Goal: Task Accomplishment & Management: Manage account settings

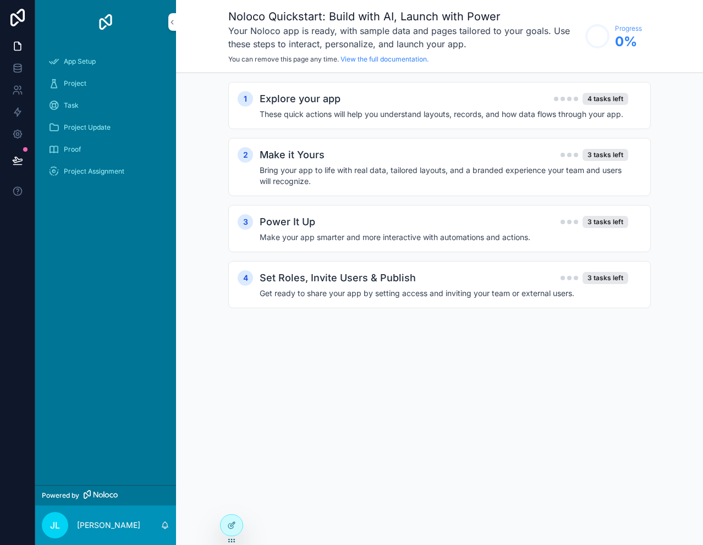
click at [79, 60] on span "App Setup" at bounding box center [80, 61] width 32 height 9
click at [384, 106] on div "Explore your app 4 tasks left" at bounding box center [443, 98] width 368 height 15
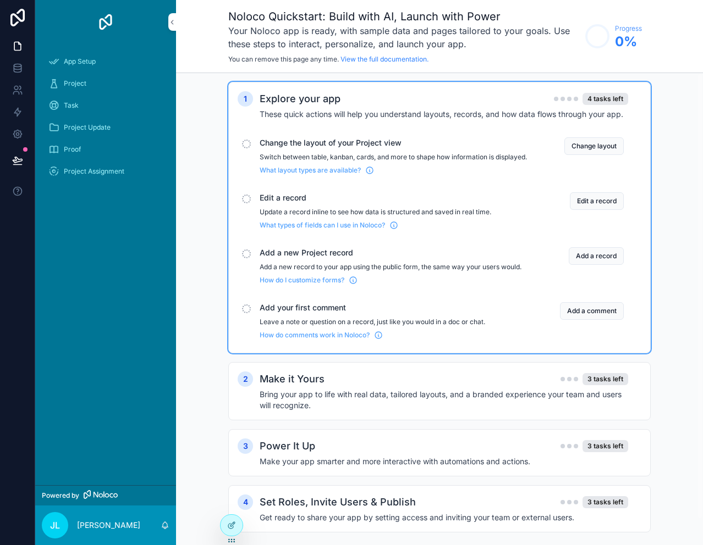
click at [73, 81] on span "Project" at bounding box center [75, 83] width 23 height 9
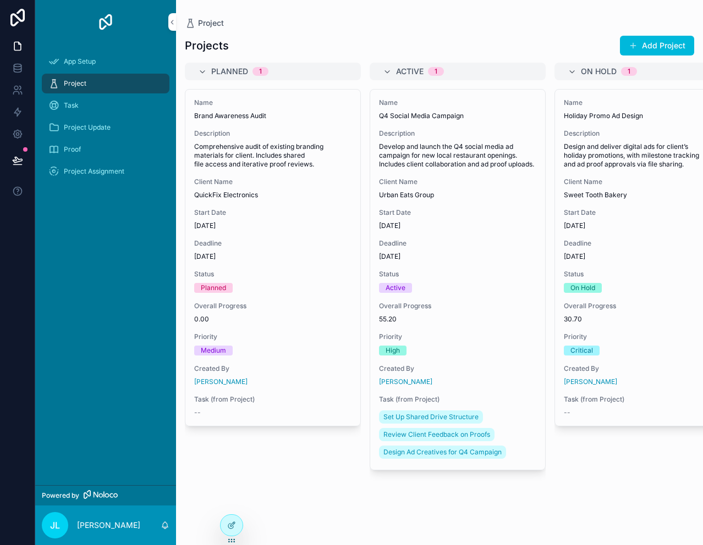
click at [201, 71] on icon "scrollable content" at bounding box center [202, 72] width 9 height 9
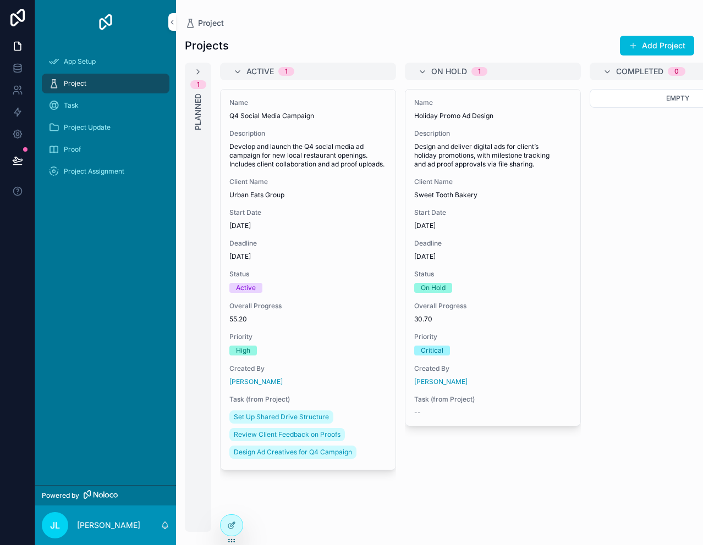
click at [197, 70] on icon "scrollable content" at bounding box center [198, 72] width 9 height 9
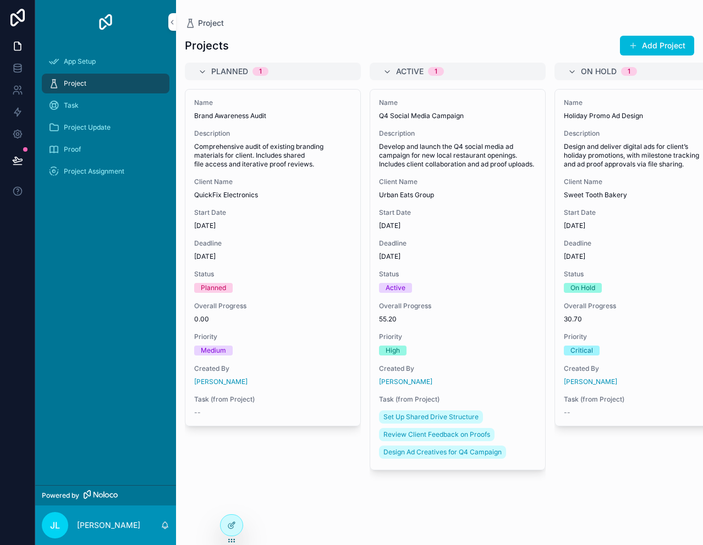
click at [73, 106] on span "Task" at bounding box center [71, 105] width 15 height 9
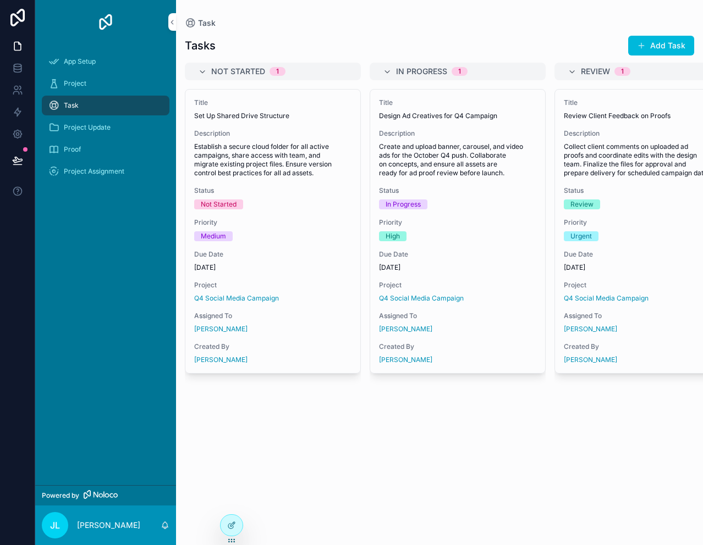
click at [88, 125] on span "Project Update" at bounding box center [87, 127] width 47 height 9
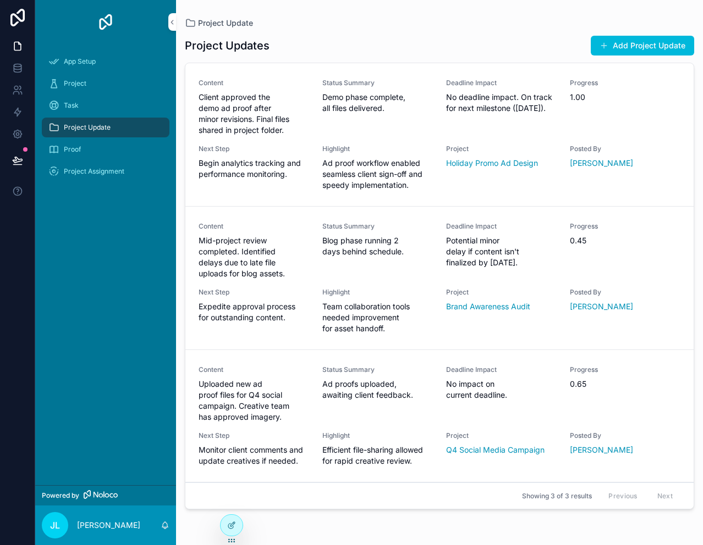
click at [72, 151] on span "Proof" at bounding box center [72, 149] width 17 height 9
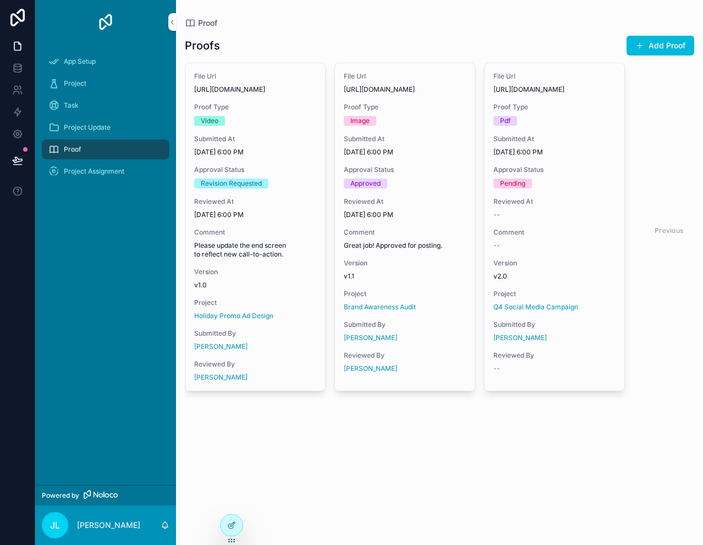
click at [86, 175] on span "Project Assignment" at bounding box center [94, 171] width 60 height 9
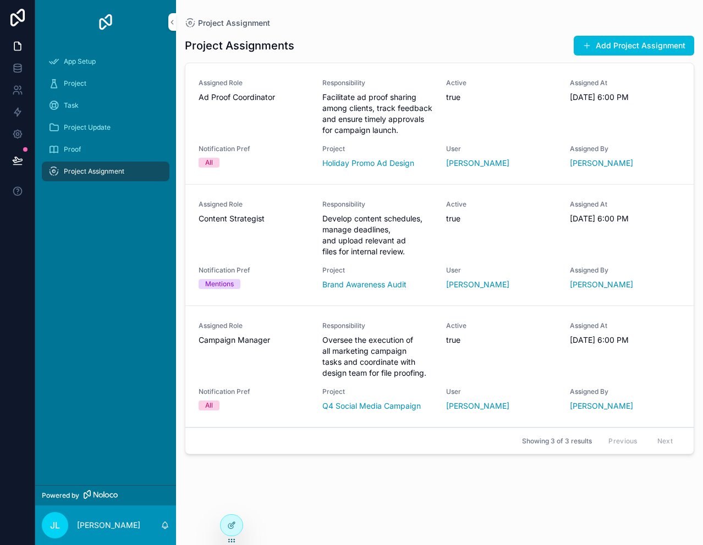
click at [93, 63] on span "App Setup" at bounding box center [80, 61] width 32 height 9
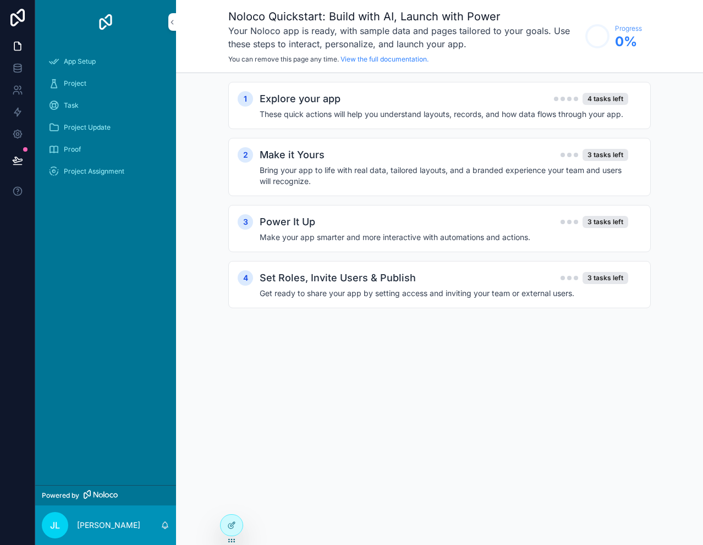
click at [102, 20] on img "scrollable content" at bounding box center [106, 22] width 18 height 18
click at [315, 103] on h2 "Explore your app" at bounding box center [299, 98] width 81 height 15
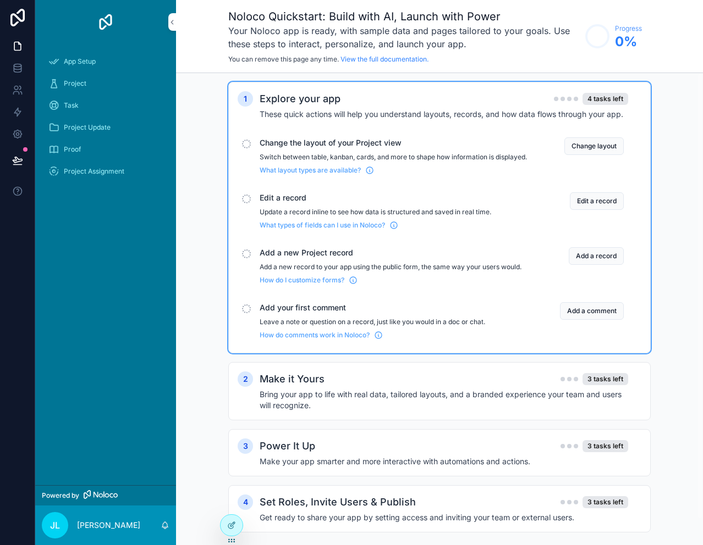
click at [307, 230] on span "What types of fields can I use in Noloco?" at bounding box center [321, 225] width 125 height 9
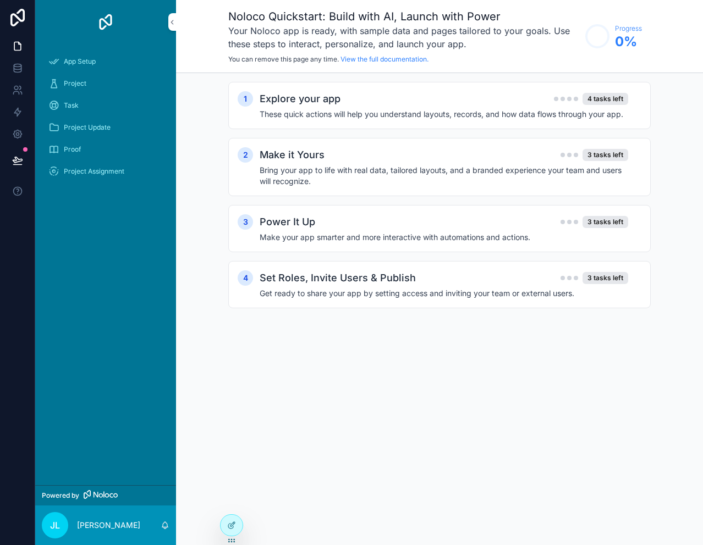
click at [72, 81] on span "Project" at bounding box center [75, 83] width 23 height 9
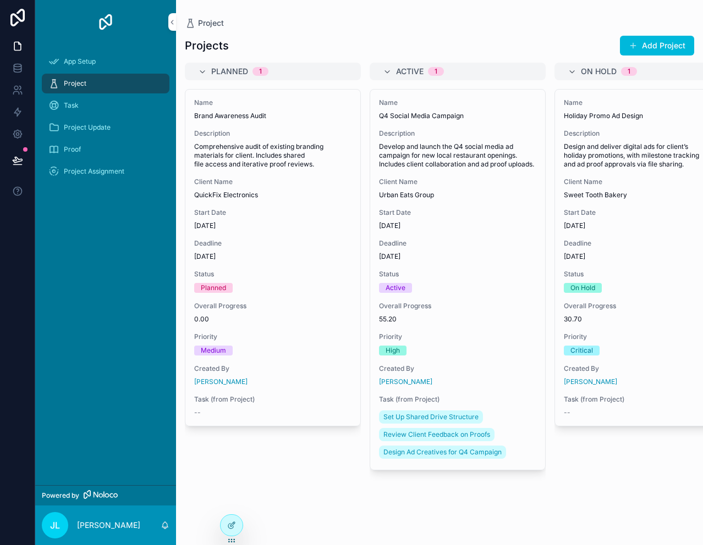
click at [84, 108] on div "Task" at bounding box center [105, 106] width 114 height 18
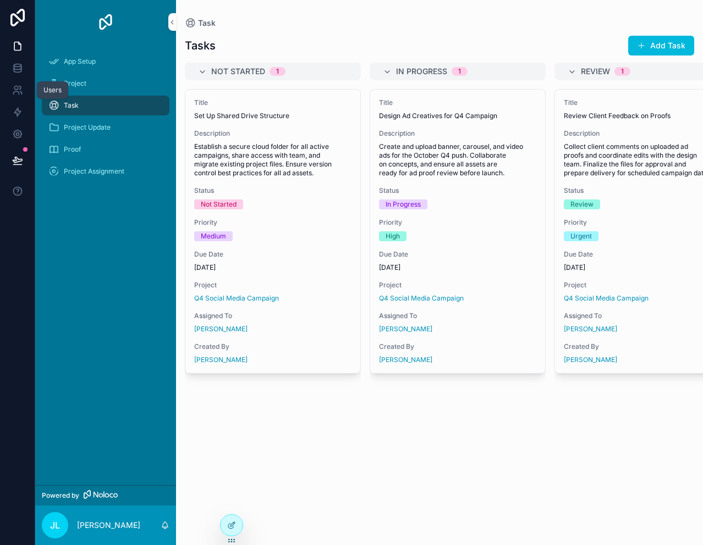
click at [20, 88] on icon at bounding box center [20, 87] width 2 height 3
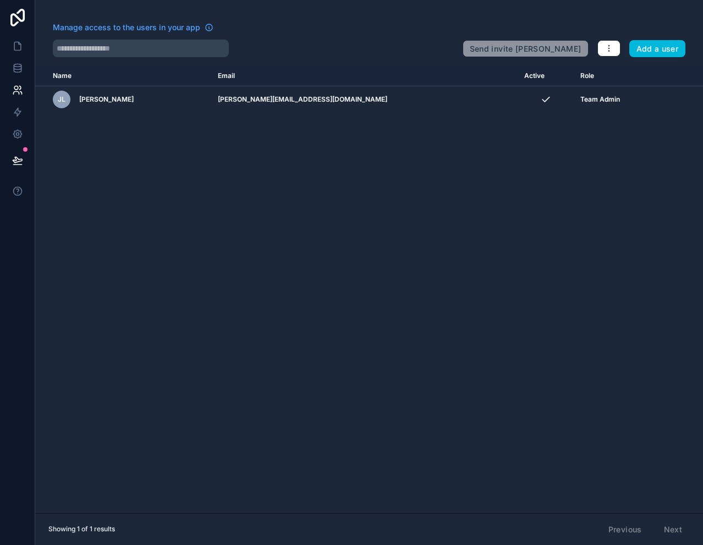
click at [665, 46] on button "Add a user" at bounding box center [657, 49] width 57 height 18
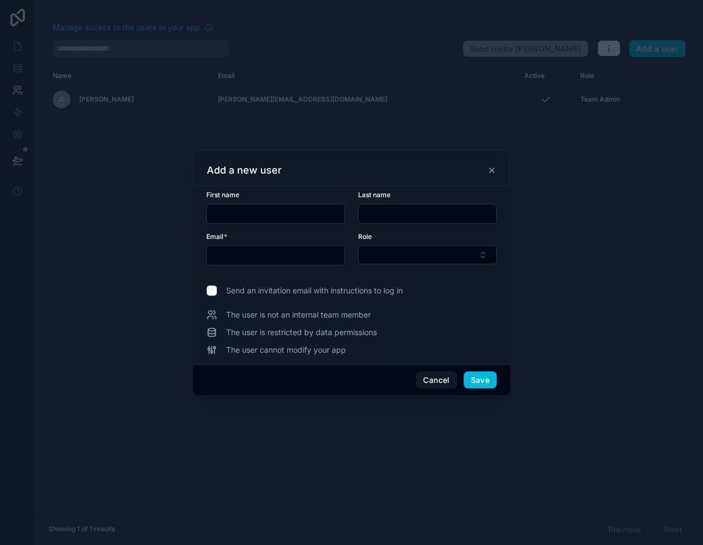
click at [258, 218] on input "text" at bounding box center [275, 213] width 137 height 15
type input "*"
type input "****"
type input "******"
type input "**********"
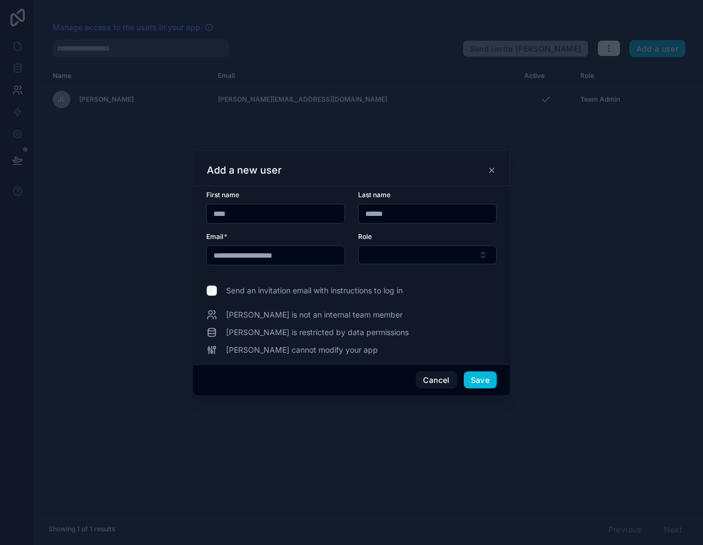
click at [485, 254] on button "Select Button" at bounding box center [427, 255] width 139 height 19
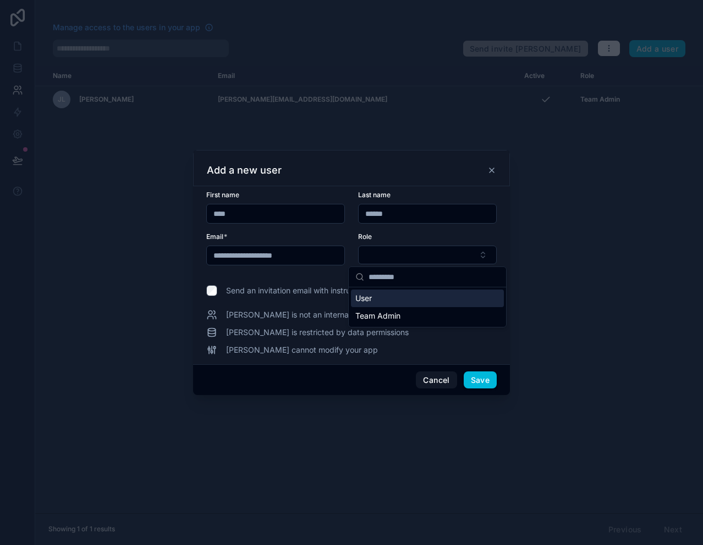
click at [445, 299] on div "User" at bounding box center [427, 299] width 153 height 18
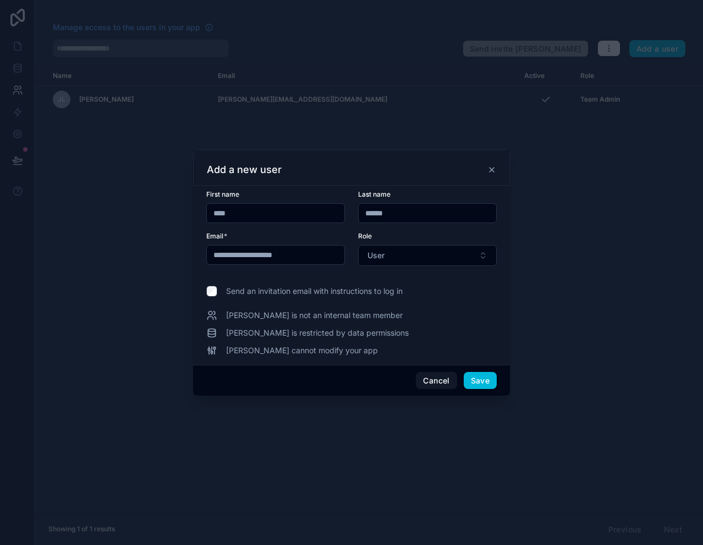
click at [480, 256] on button "User" at bounding box center [427, 255] width 139 height 21
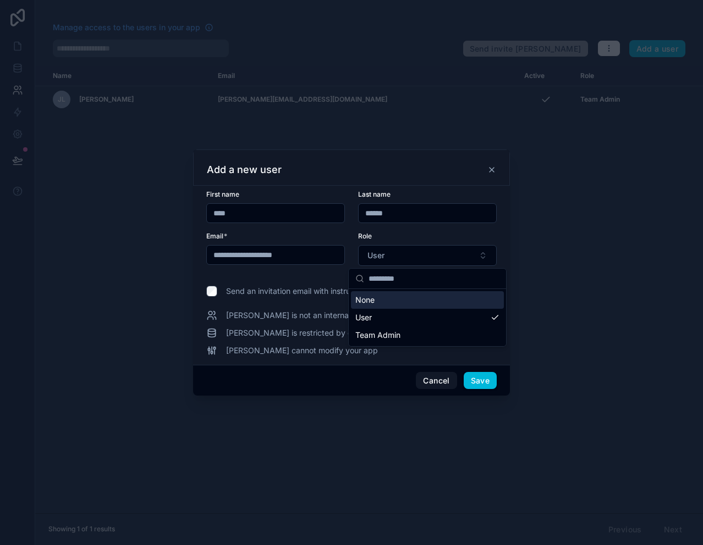
click at [478, 257] on button "User" at bounding box center [427, 255] width 139 height 21
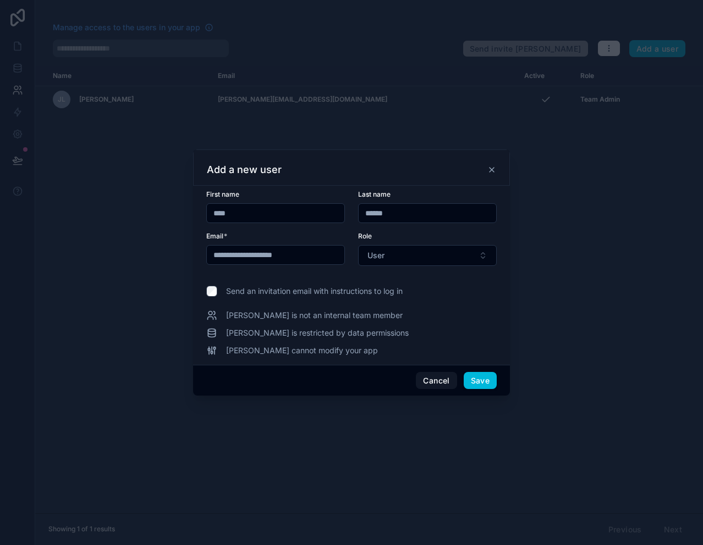
click at [491, 378] on button "Save" at bounding box center [479, 381] width 33 height 18
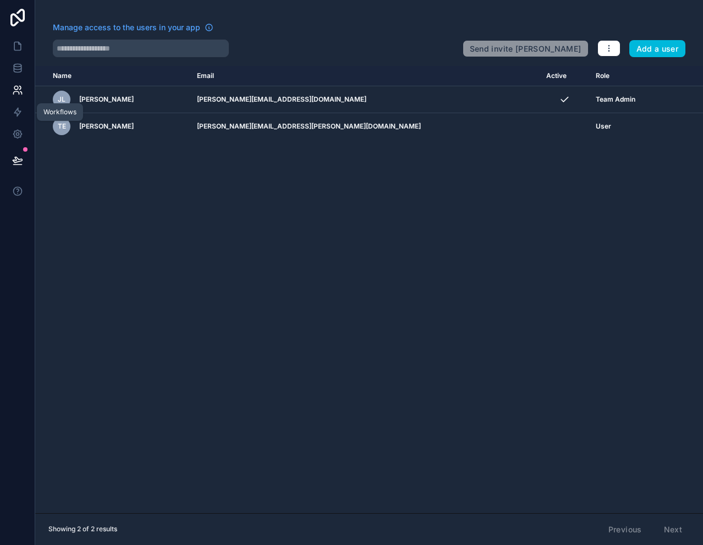
click at [18, 113] on icon at bounding box center [17, 112] width 11 height 11
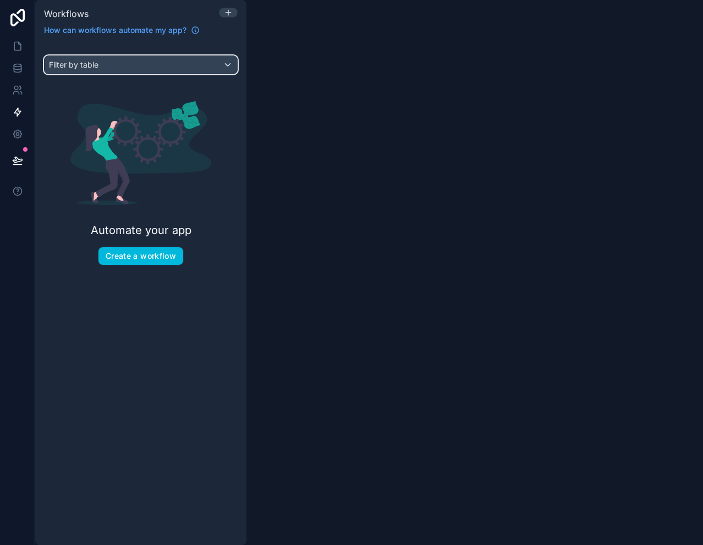
click at [229, 65] on div "Filter by table" at bounding box center [141, 65] width 192 height 18
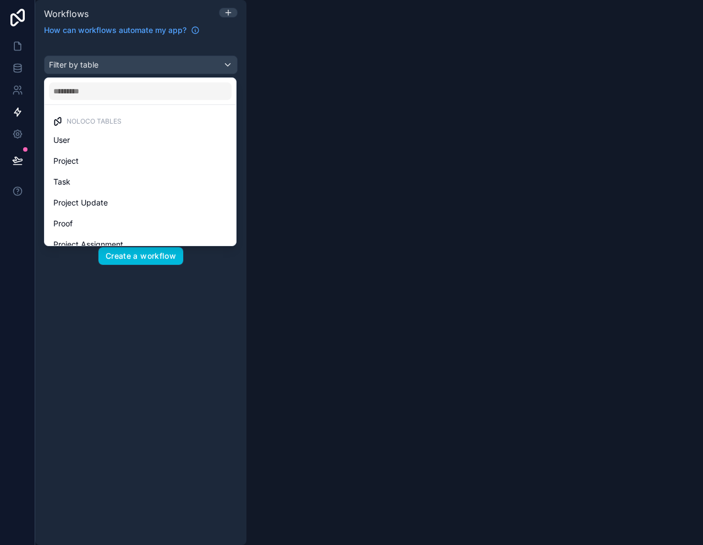
click at [75, 163] on span "Project" at bounding box center [65, 160] width 25 height 13
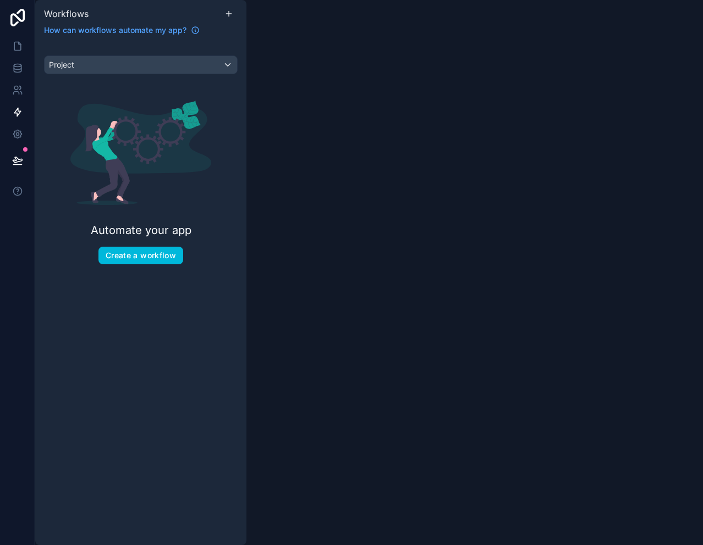
click at [144, 260] on button "Create a workflow" at bounding box center [140, 256] width 85 height 18
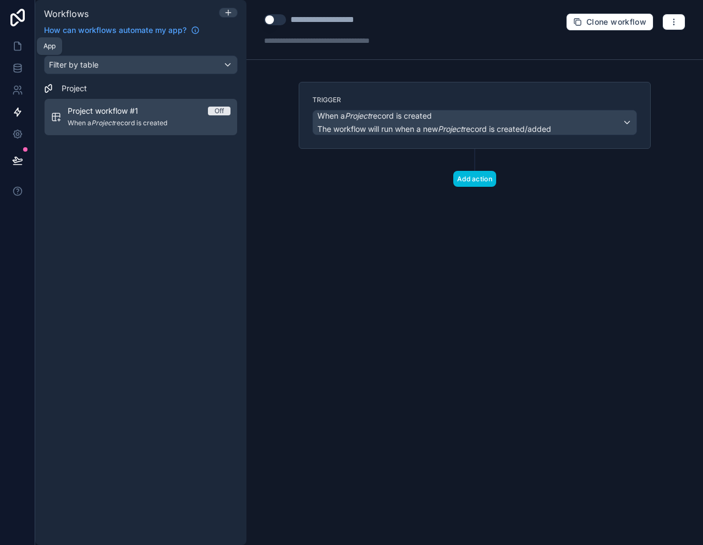
click at [18, 45] on icon at bounding box center [17, 46] width 11 height 11
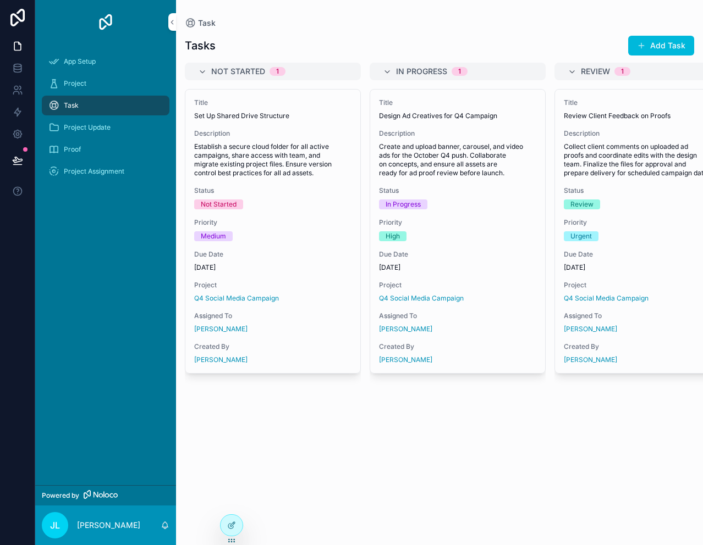
click at [74, 83] on span "Project" at bounding box center [75, 83] width 23 height 9
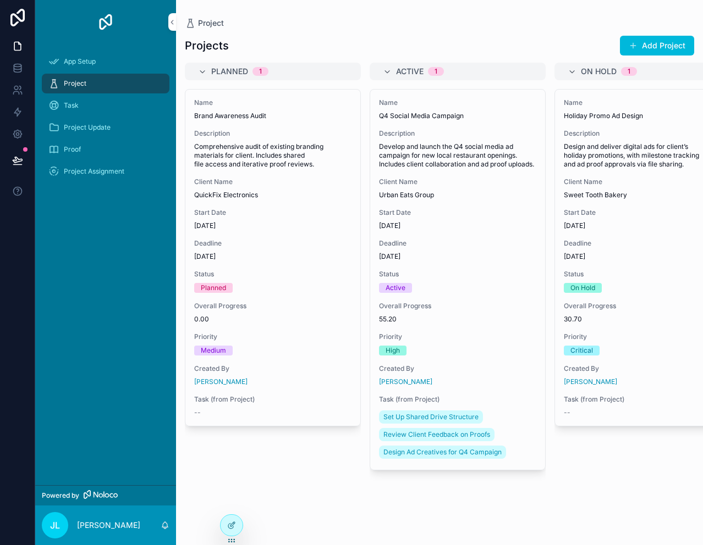
click at [246, 114] on span "Brand Awareness Audit" at bounding box center [272, 116] width 157 height 9
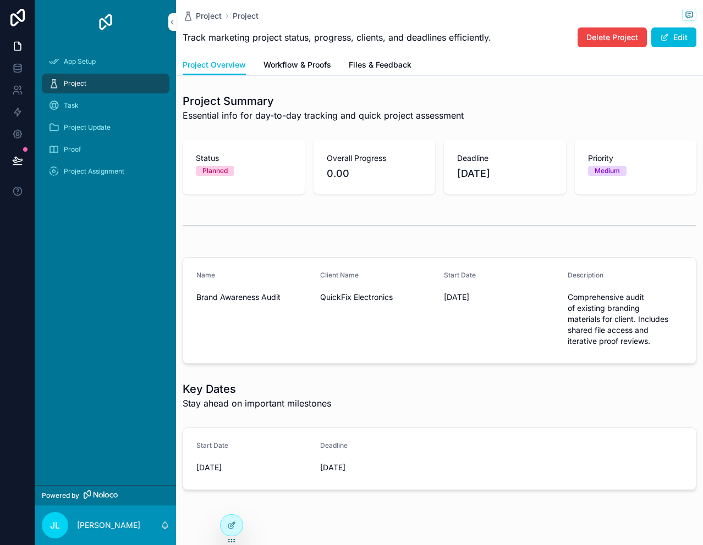
click at [285, 65] on span "Workflow & Proofs" at bounding box center [297, 64] width 68 height 11
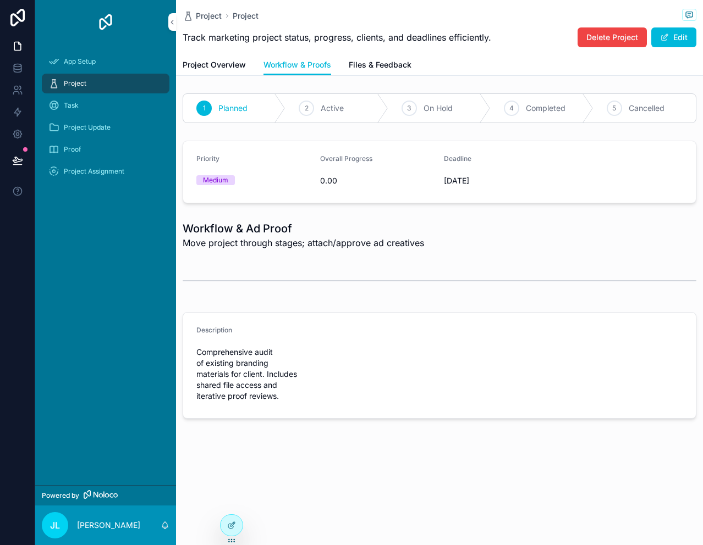
click at [384, 64] on span "Files & Feedback" at bounding box center [380, 64] width 63 height 11
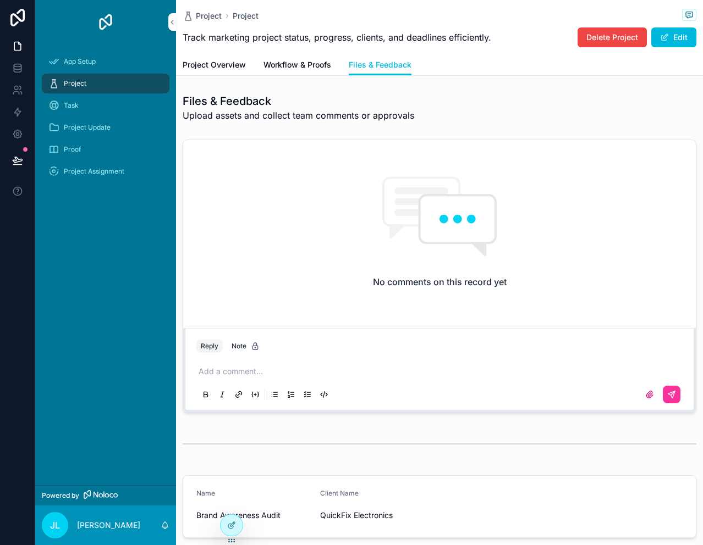
click at [231, 374] on p "scrollable content" at bounding box center [441, 371] width 486 height 11
click at [229, 67] on span "Project Overview" at bounding box center [214, 64] width 63 height 11
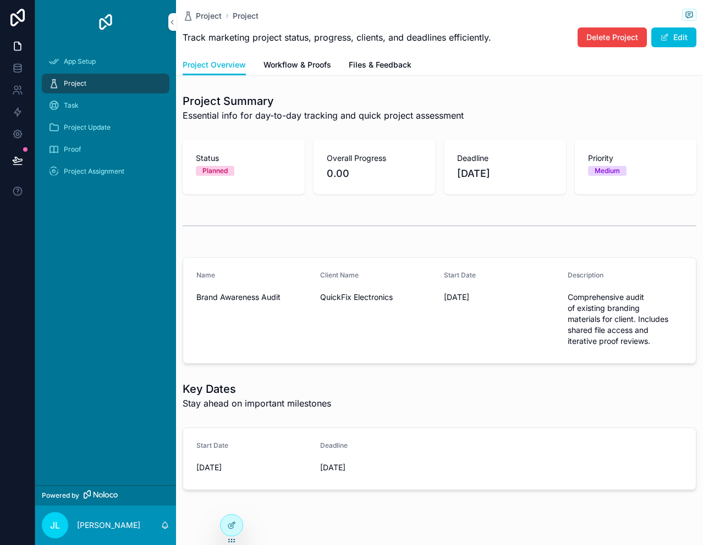
click at [605, 37] on span "Delete Project" at bounding box center [612, 37] width 52 height 11
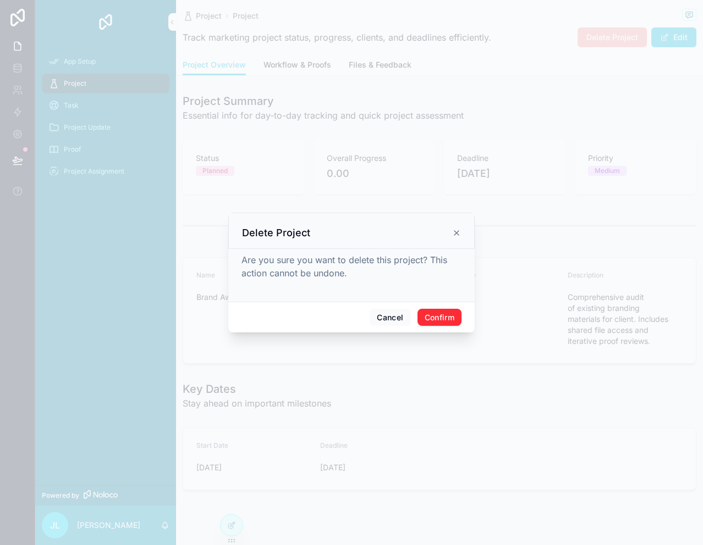
drag, startPoint x: 445, startPoint y: 315, endPoint x: 446, endPoint y: 309, distance: 6.1
click at [445, 315] on button "Confirm" at bounding box center [439, 318] width 44 height 18
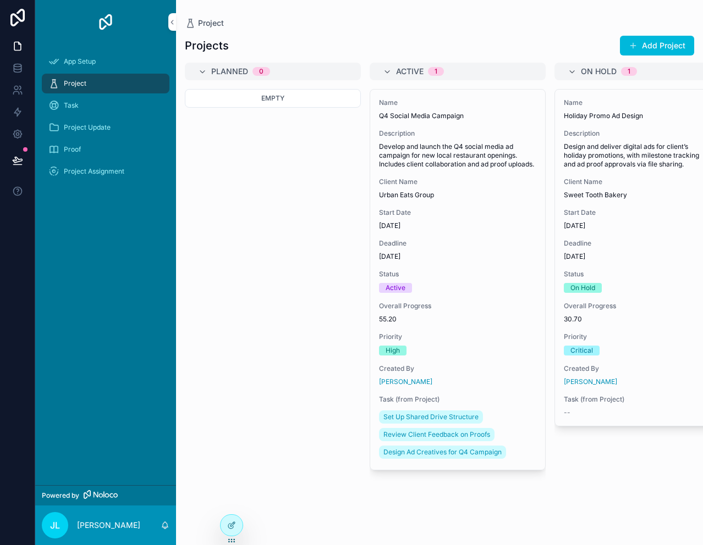
click at [658, 44] on button "Add Project" at bounding box center [657, 46] width 74 height 20
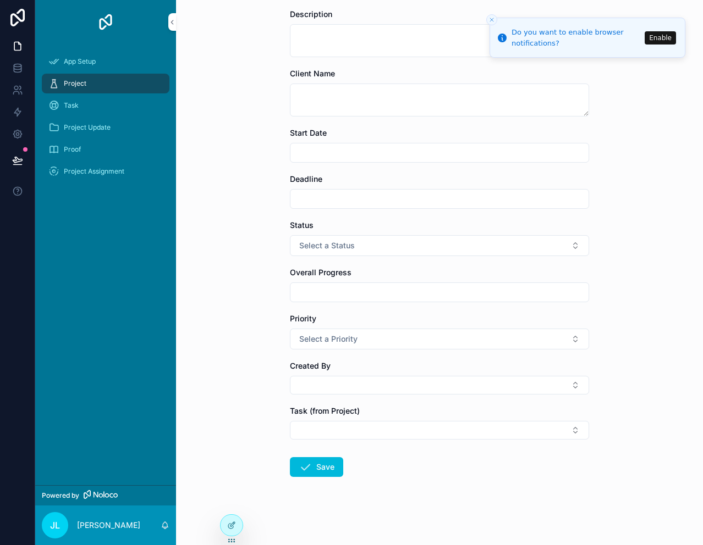
scroll to position [119, 0]
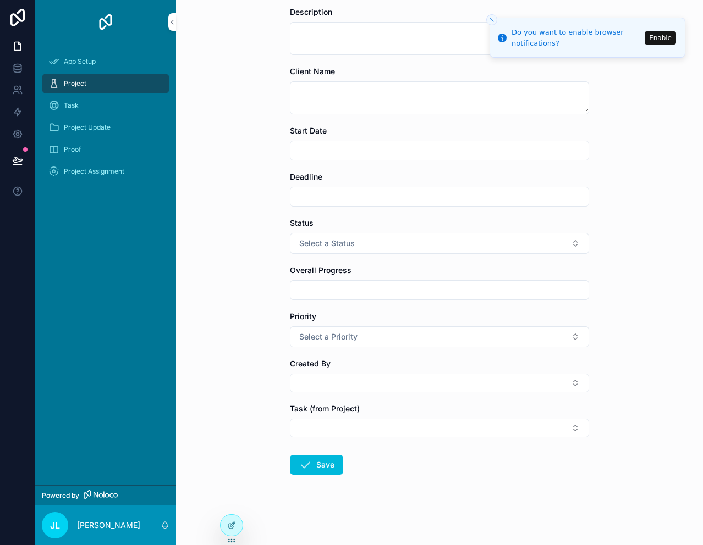
click at [373, 246] on button "Select a Status" at bounding box center [439, 243] width 299 height 21
click at [383, 305] on div "Active" at bounding box center [380, 304] width 20 height 10
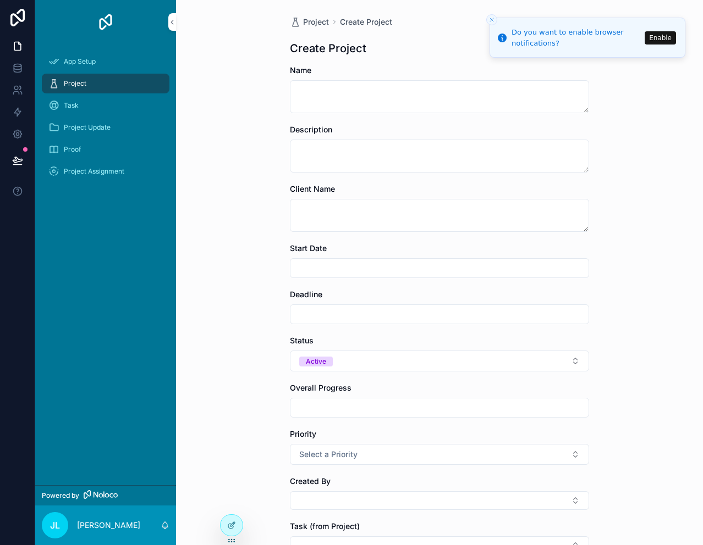
scroll to position [0, 0]
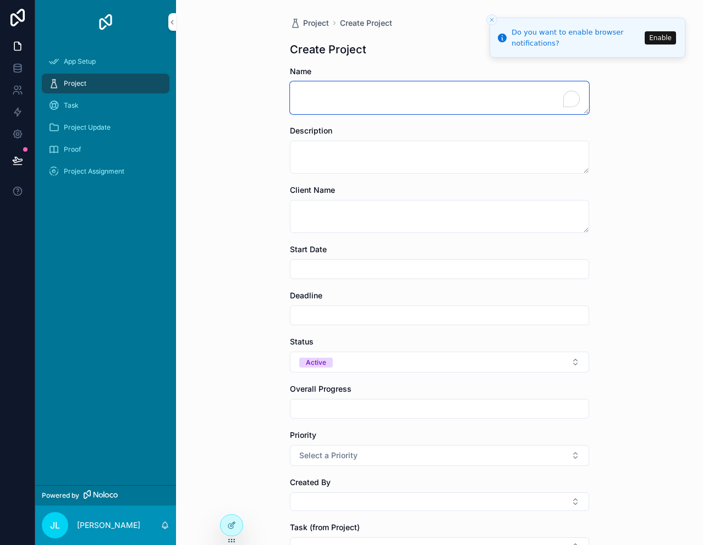
click at [357, 98] on textarea "To enrich screen reader interactions, please activate Accessibility in Grammarl…" at bounding box center [439, 97] width 299 height 33
type textarea "**********"
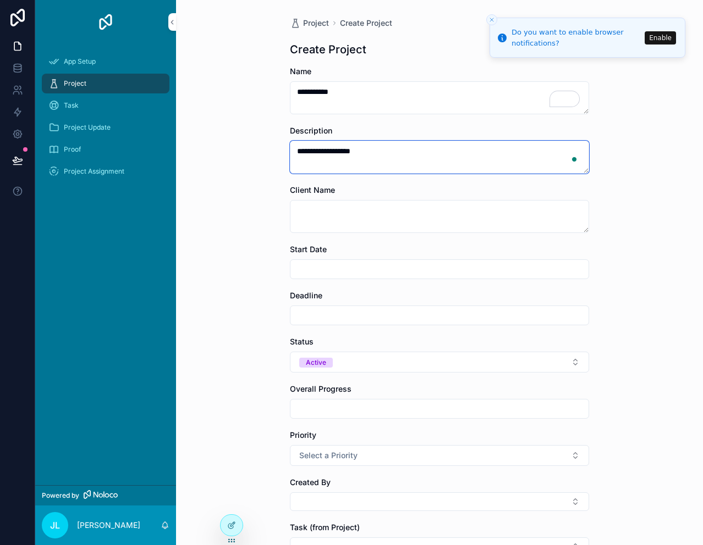
type textarea "**********"
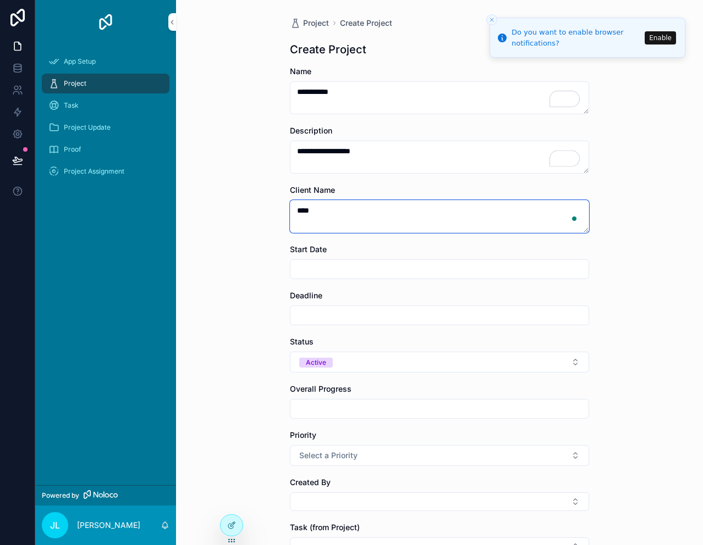
type textarea "****"
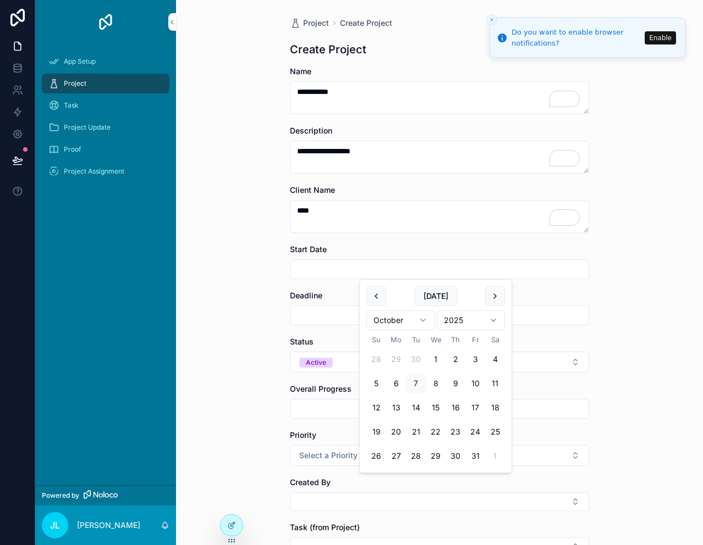
click at [319, 316] on input "scrollable content" at bounding box center [439, 315] width 298 height 15
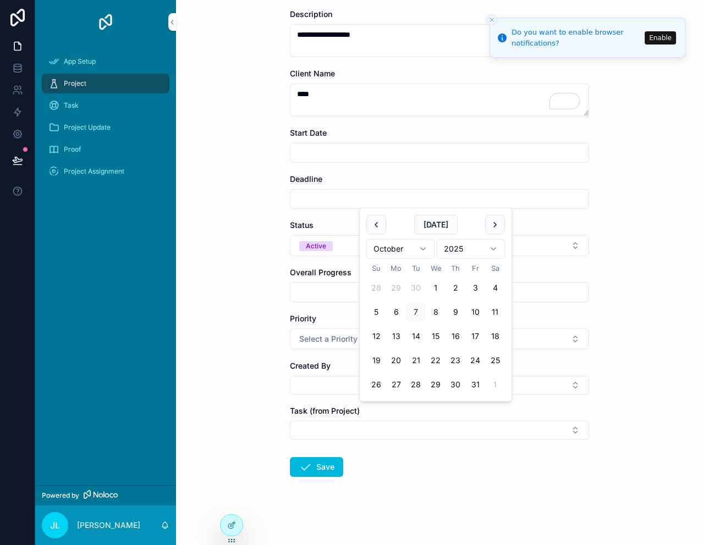
scroll to position [119, 0]
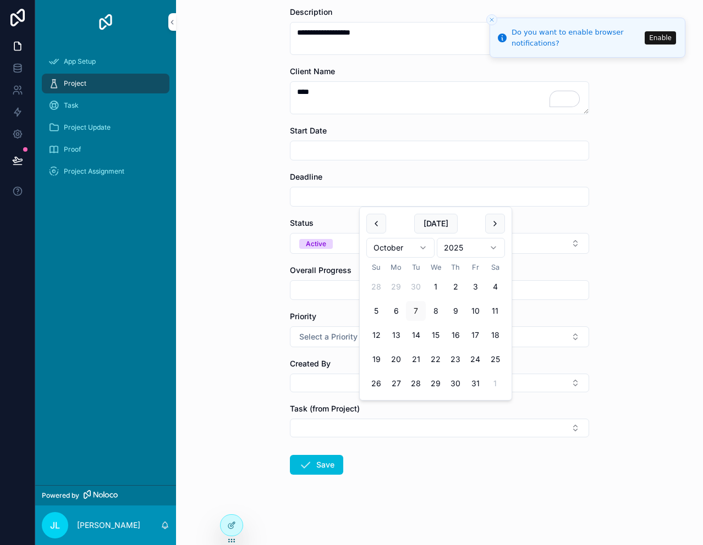
click at [303, 293] on input "scrollable content" at bounding box center [439, 290] width 298 height 15
click at [371, 337] on button "Select a Priority" at bounding box center [439, 337] width 299 height 21
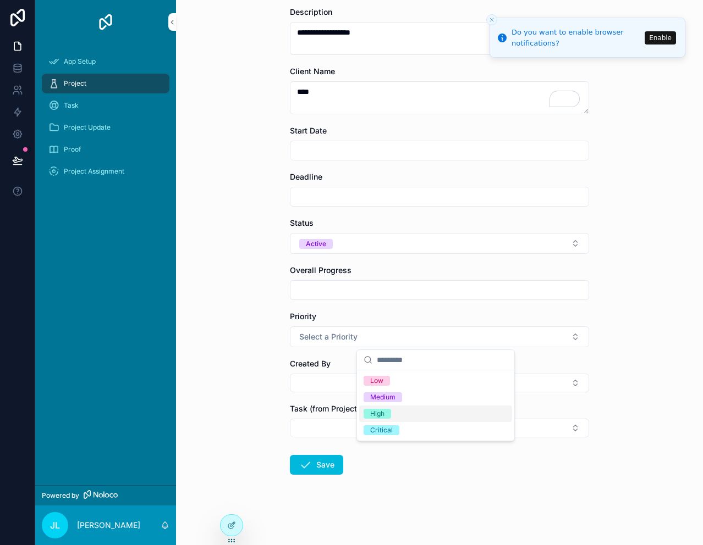
click at [381, 416] on div "High" at bounding box center [377, 414] width 14 height 10
click at [321, 382] on button "Select Button" at bounding box center [439, 383] width 299 height 19
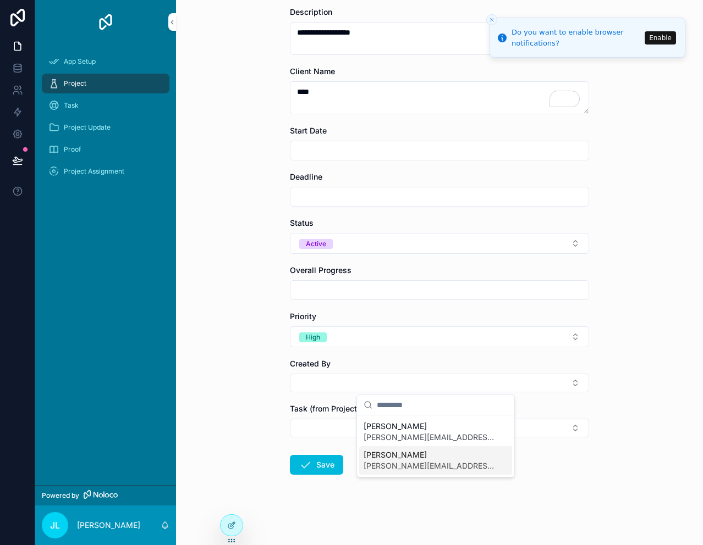
click at [390, 462] on span "[PERSON_NAME][EMAIL_ADDRESS][DOMAIN_NAME]" at bounding box center [428, 466] width 131 height 11
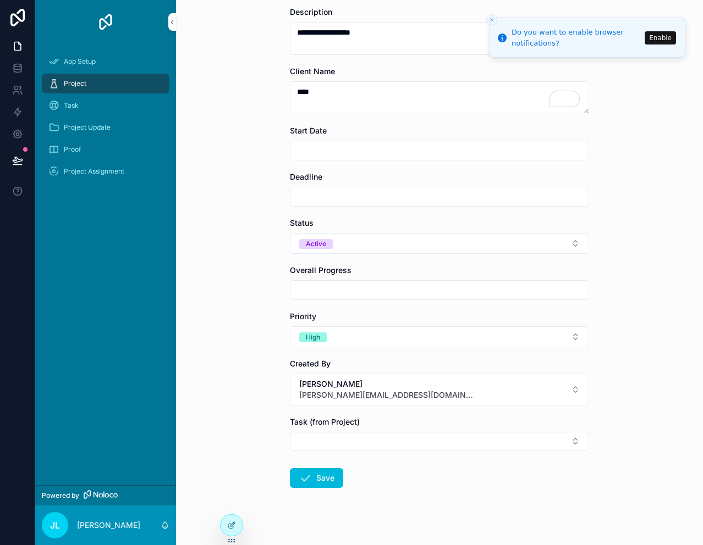
click at [346, 439] on button "Select Button" at bounding box center [439, 441] width 299 height 19
click at [600, 492] on div "**********" at bounding box center [439, 272] width 527 height 545
click at [322, 479] on button "Save" at bounding box center [316, 478] width 53 height 20
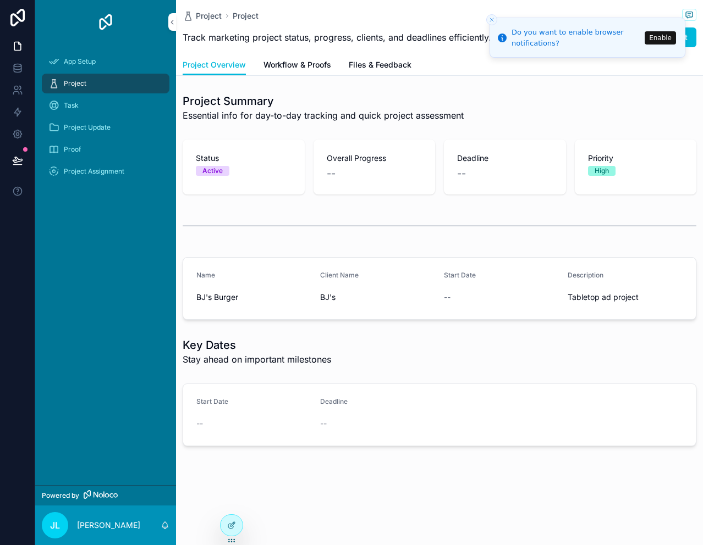
click at [491, 18] on icon "Close toast" at bounding box center [491, 19] width 7 height 7
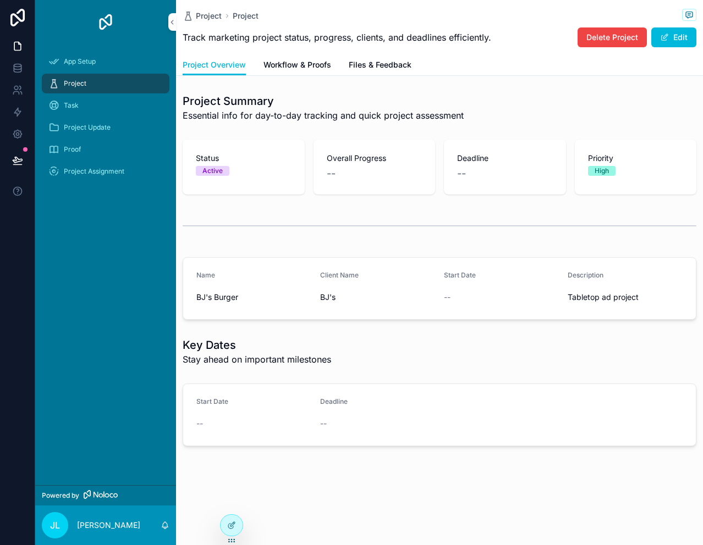
click at [372, 65] on span "Files & Feedback" at bounding box center [380, 64] width 63 height 11
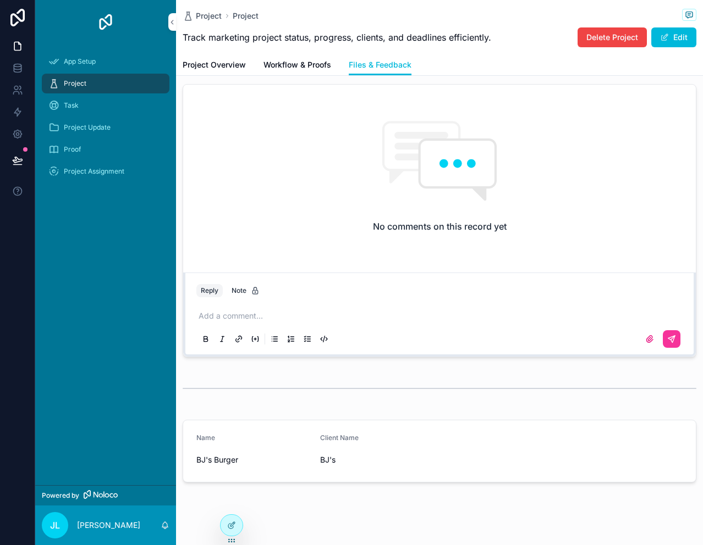
scroll to position [68, 0]
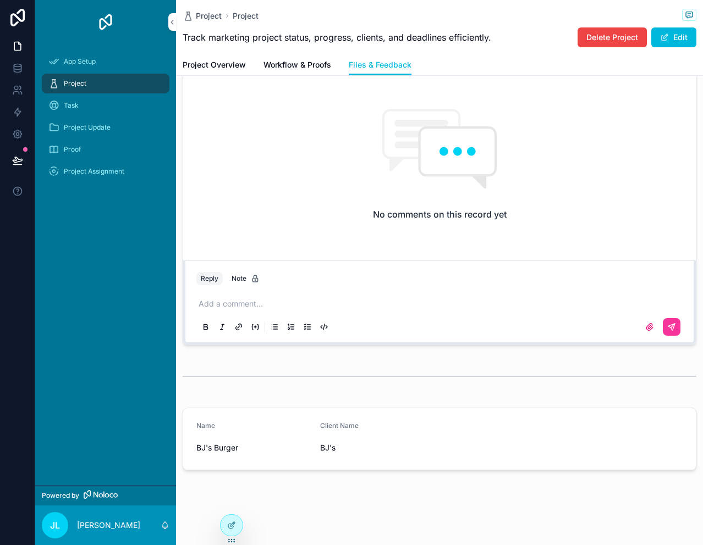
click at [225, 449] on span "BJ's Burger" at bounding box center [253, 448] width 115 height 11
click at [228, 303] on p "scrollable content" at bounding box center [441, 304] width 486 height 11
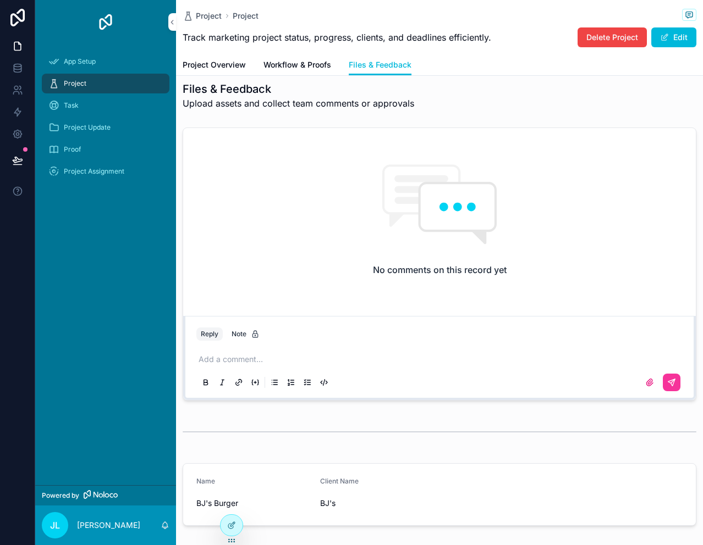
scroll to position [0, 0]
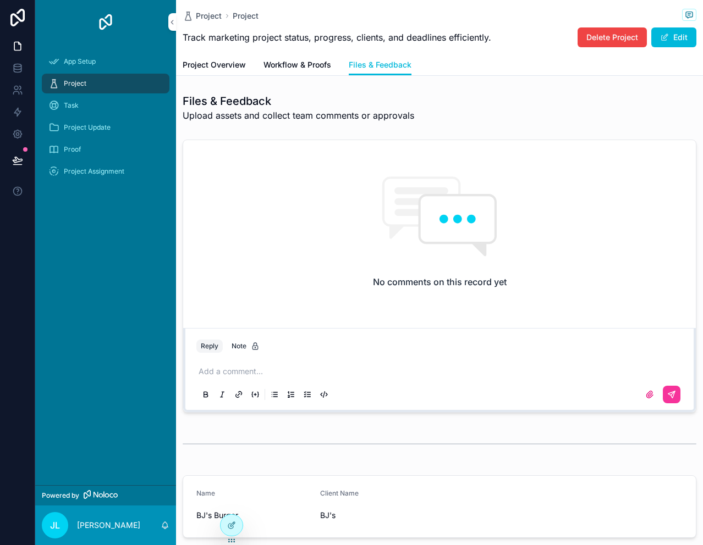
click at [646, 393] on icon "scrollable content" at bounding box center [649, 394] width 7 height 7
click at [0, 0] on input "scrollable content" at bounding box center [0, 0] width 0 height 0
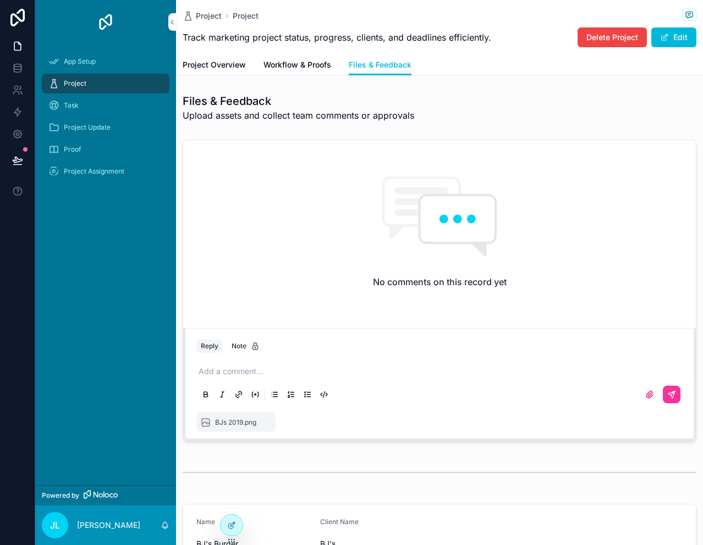
click at [257, 371] on p "scrollable content" at bounding box center [441, 371] width 486 height 11
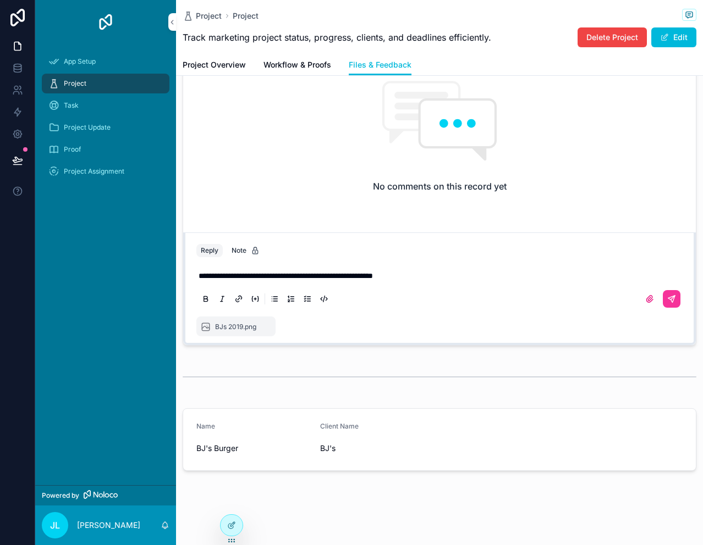
scroll to position [96, 0]
click at [667, 297] on icon "scrollable content" at bounding box center [671, 298] width 9 height 9
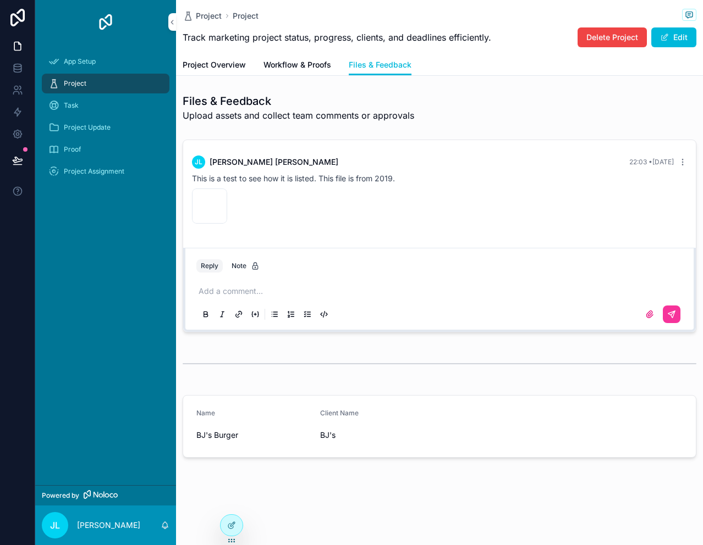
scroll to position [0, 0]
click at [213, 65] on span "Project Overview" at bounding box center [214, 64] width 63 height 11
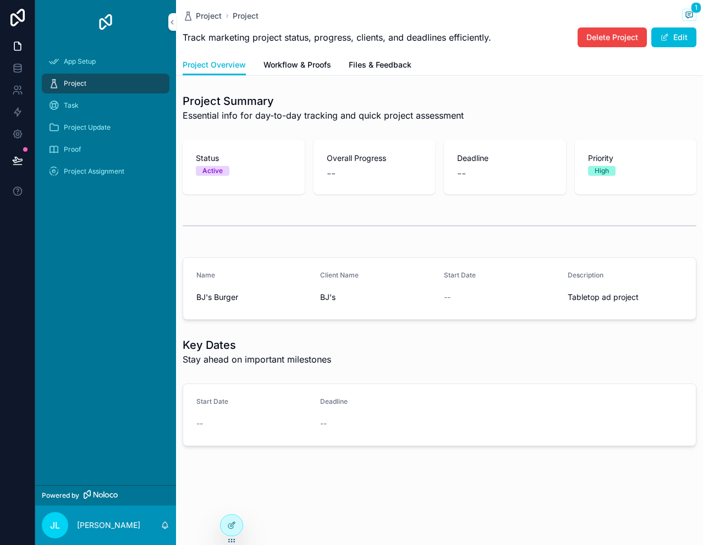
click at [371, 62] on span "Files & Feedback" at bounding box center [380, 64] width 63 height 11
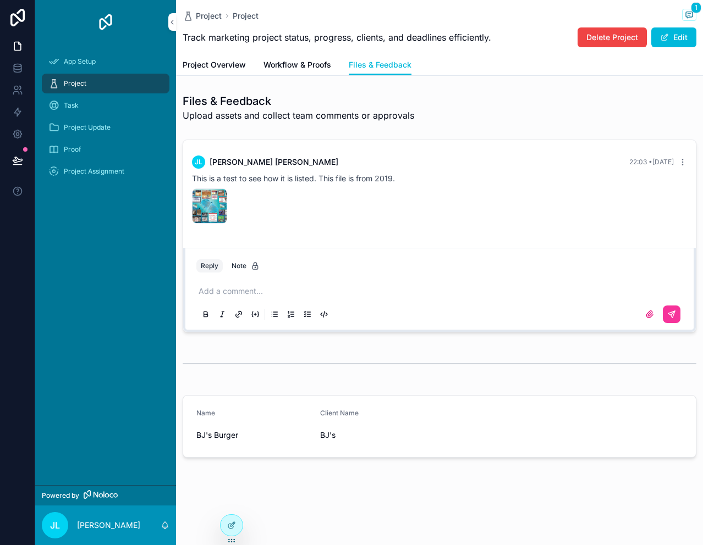
click at [91, 131] on span "Project Update" at bounding box center [87, 127] width 47 height 9
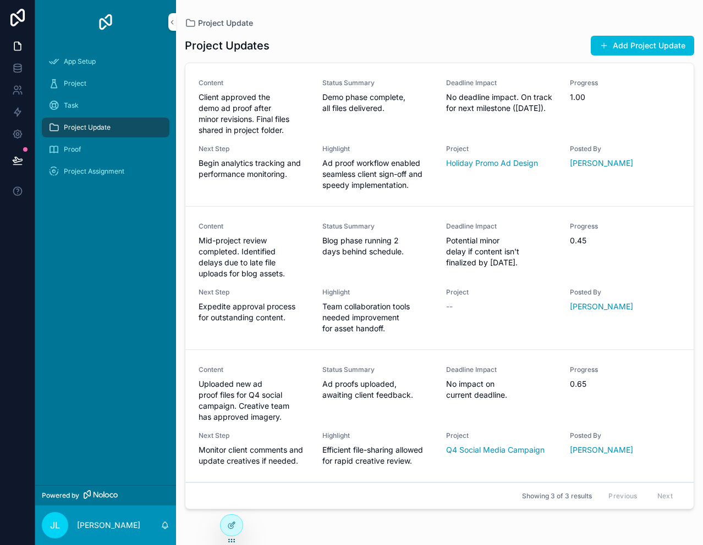
click at [86, 62] on span "App Setup" at bounding box center [80, 61] width 32 height 9
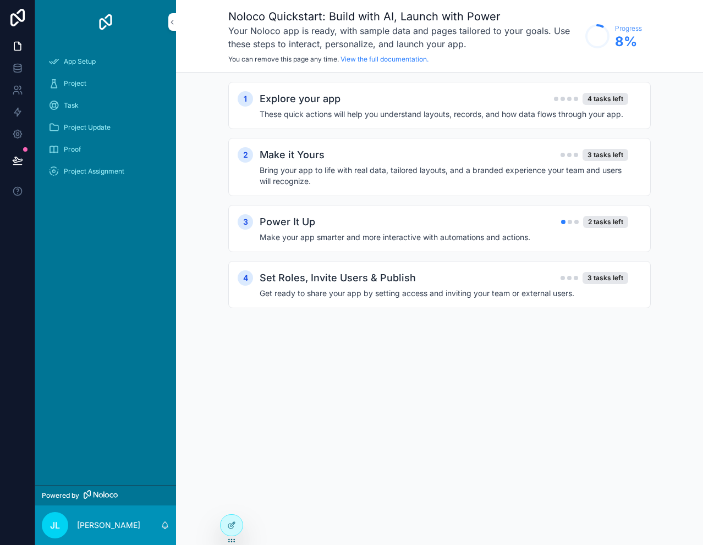
click at [91, 84] on div "Project" at bounding box center [105, 84] width 114 height 18
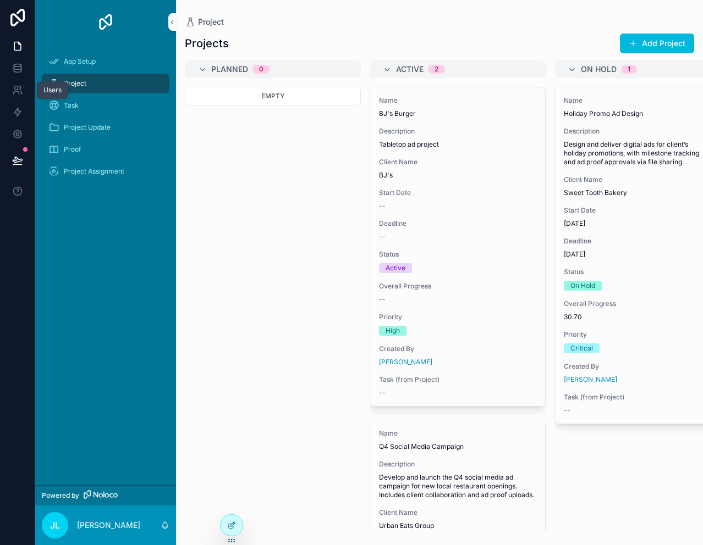
click at [15, 84] on link at bounding box center [17, 90] width 35 height 22
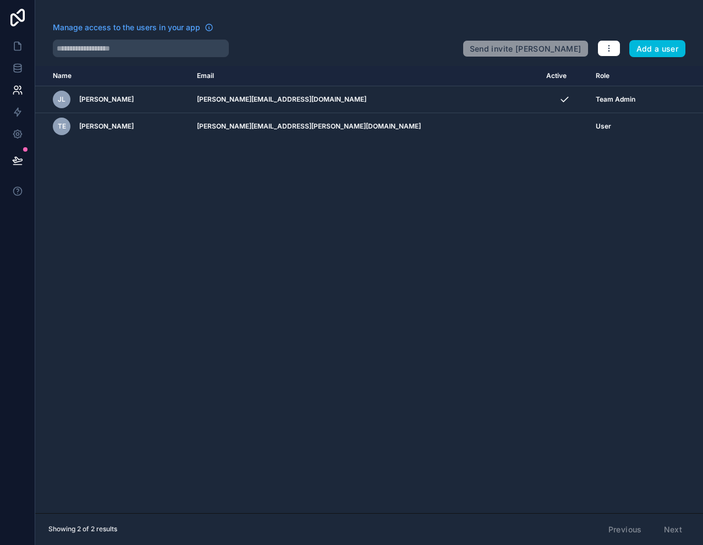
click at [597, 125] on div "User" at bounding box center [627, 126] width 65 height 9
click at [60, 129] on span "TE" at bounding box center [62, 126] width 8 height 9
click at [0, 0] on icon "scrollable content" at bounding box center [0, 0] width 0 height 0
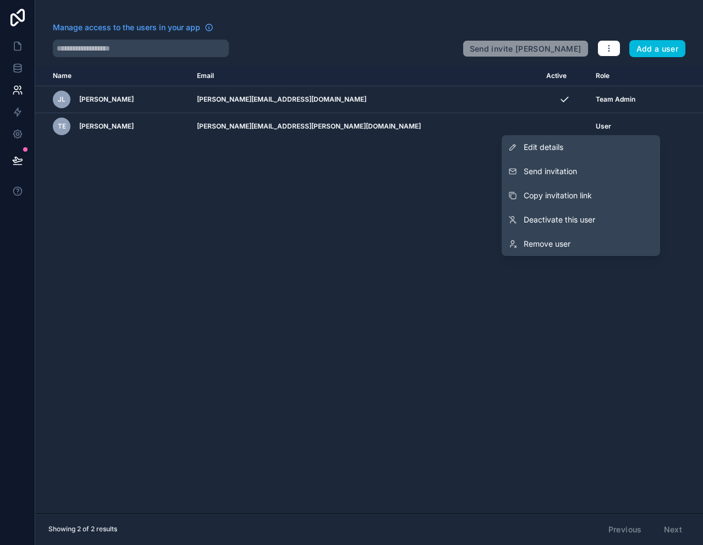
click at [563, 169] on span "Send invitation" at bounding box center [549, 171] width 53 height 11
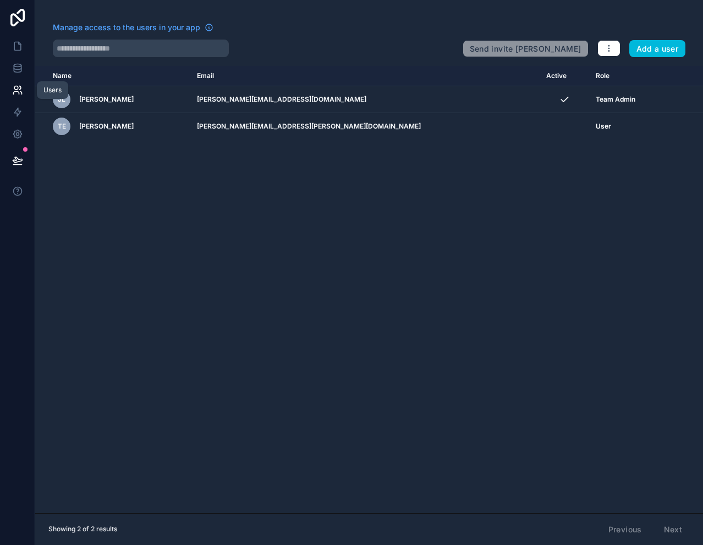
click at [16, 93] on icon at bounding box center [17, 90] width 11 height 11
click at [18, 47] on icon at bounding box center [17, 46] width 11 height 11
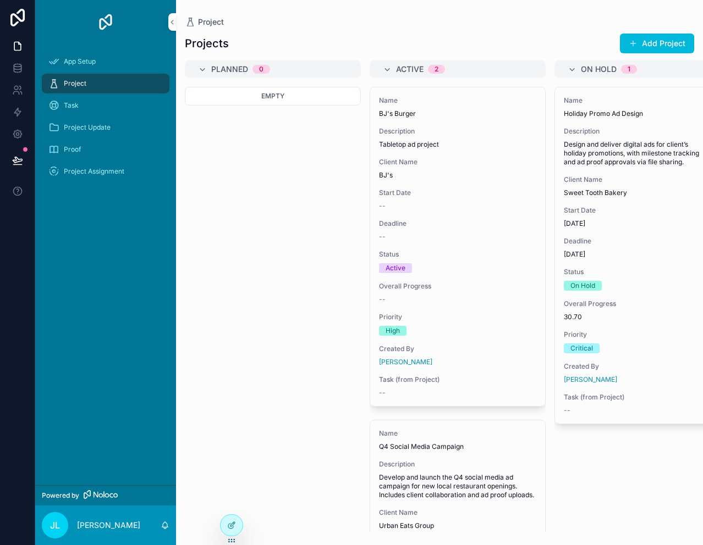
click at [200, 70] on icon "scrollable content" at bounding box center [202, 69] width 9 height 9
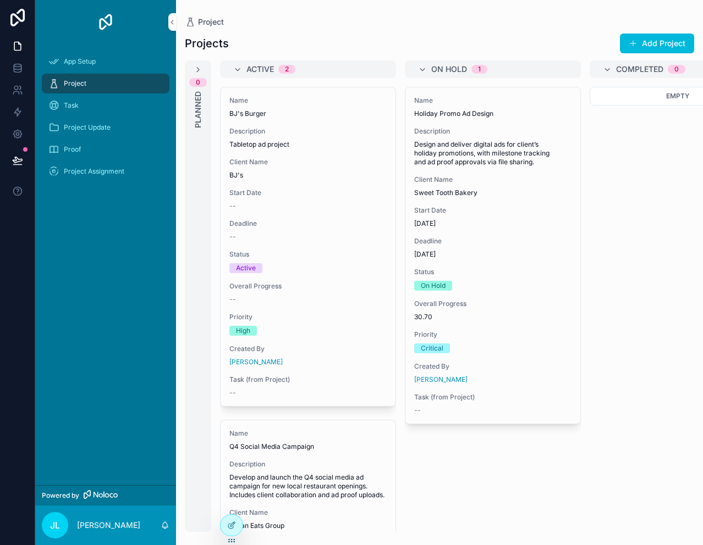
click at [197, 69] on icon "scrollable content" at bounding box center [198, 69] width 9 height 9
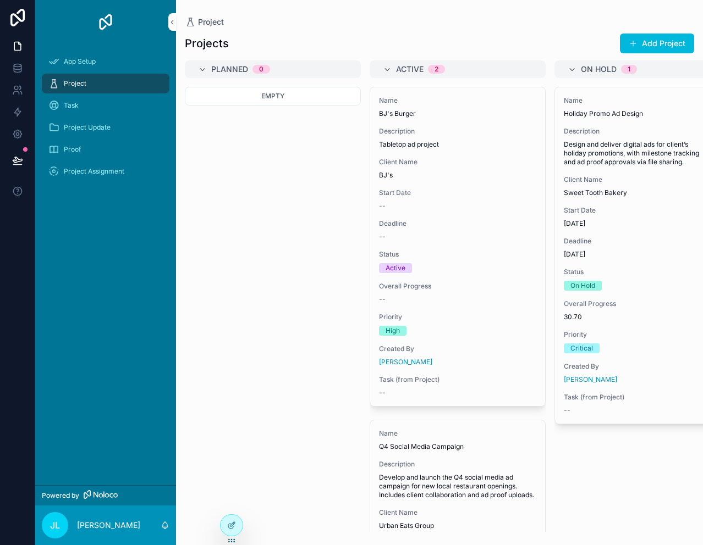
click at [274, 95] on span "Empty" at bounding box center [272, 96] width 23 height 8
click at [228, 69] on span "Planned" at bounding box center [229, 69] width 37 height 11
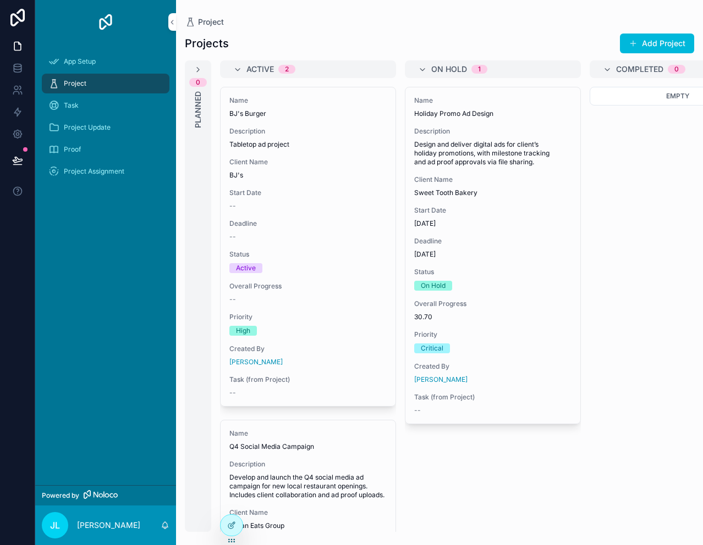
click at [201, 111] on span "Planned" at bounding box center [197, 109] width 11 height 37
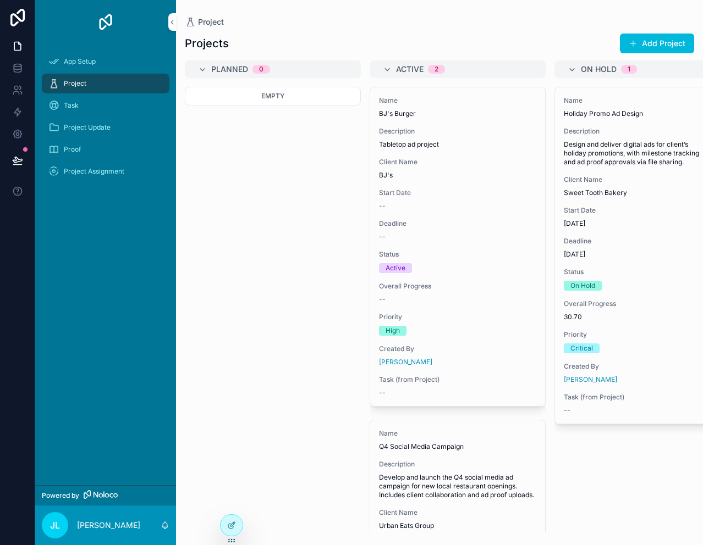
click at [368, 28] on div "Projects Add Project Planned 0 Empty Active 2 Name BJ's Burger Description Tabl…" at bounding box center [439, 279] width 527 height 506
click at [393, 30] on div "Projects Add Project Planned 0 Empty Active 2 Name BJ's Burger Description Tabl…" at bounding box center [439, 279] width 527 height 506
click at [413, 18] on div "Project" at bounding box center [439, 22] width 509 height 9
click at [270, 24] on div "Project" at bounding box center [439, 22] width 509 height 9
click at [218, 38] on h1 "Projects" at bounding box center [207, 43] width 44 height 15
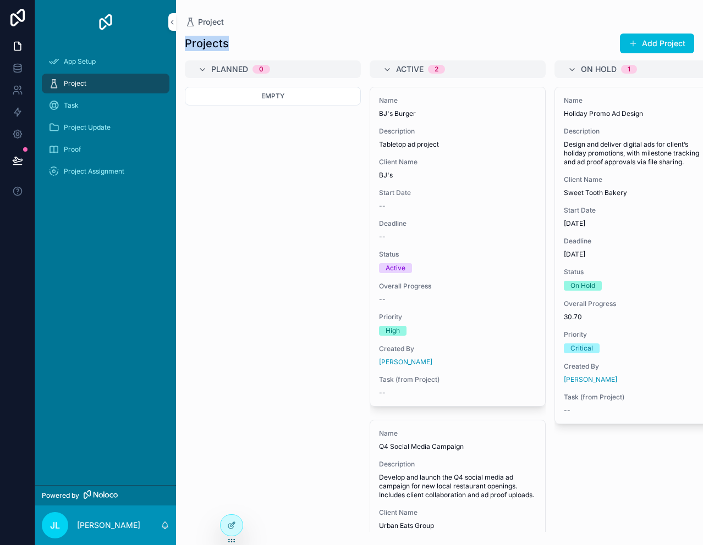
drag, startPoint x: 230, startPoint y: 41, endPoint x: 180, endPoint y: 45, distance: 50.7
click at [180, 45] on div "Projects Add Project" at bounding box center [439, 43] width 527 height 21
click at [204, 41] on h1 "Projects" at bounding box center [207, 43] width 44 height 15
drag, startPoint x: 238, startPoint y: 45, endPoint x: 183, endPoint y: 46, distance: 54.4
click at [183, 46] on div "Projects Add Project" at bounding box center [439, 43] width 527 height 21
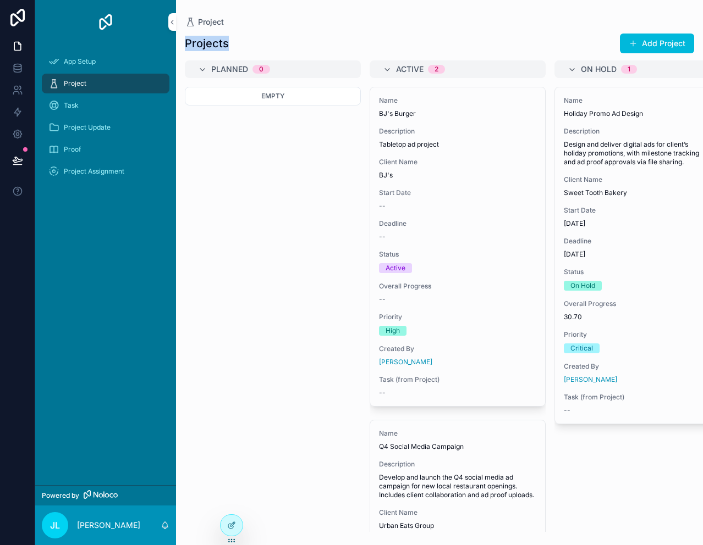
click at [202, 43] on h1 "Projects" at bounding box center [207, 43] width 44 height 15
drag, startPoint x: 245, startPoint y: 43, endPoint x: 185, endPoint y: 46, distance: 60.6
click at [185, 46] on div "Projects Add Project" at bounding box center [439, 43] width 509 height 21
click at [260, 41] on div "Projects Add Project" at bounding box center [439, 43] width 509 height 21
drag, startPoint x: 255, startPoint y: 39, endPoint x: 180, endPoint y: 48, distance: 74.8
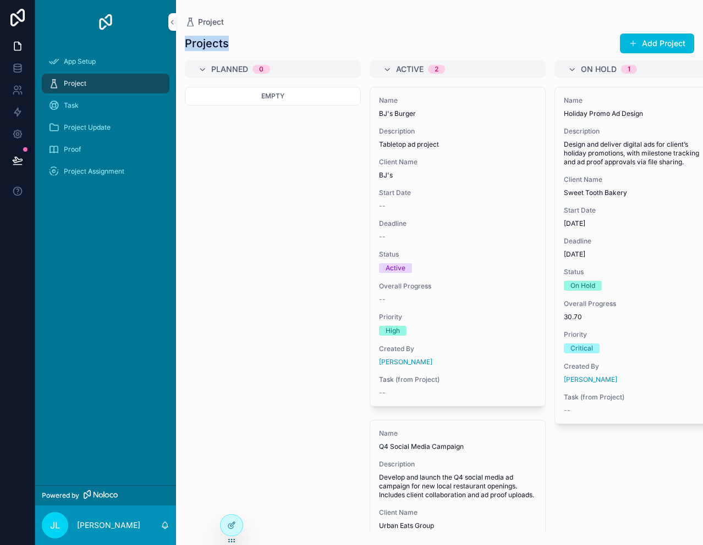
click at [180, 48] on div "Projects Add Project" at bounding box center [439, 43] width 527 height 21
drag, startPoint x: 205, startPoint y: 42, endPoint x: 269, endPoint y: 33, distance: 64.5
click at [269, 33] on div "Projects Add Project" at bounding box center [439, 43] width 509 height 21
drag, startPoint x: 270, startPoint y: 41, endPoint x: 180, endPoint y: 46, distance: 90.9
click at [180, 46] on div "Projects Add Project" at bounding box center [439, 43] width 527 height 21
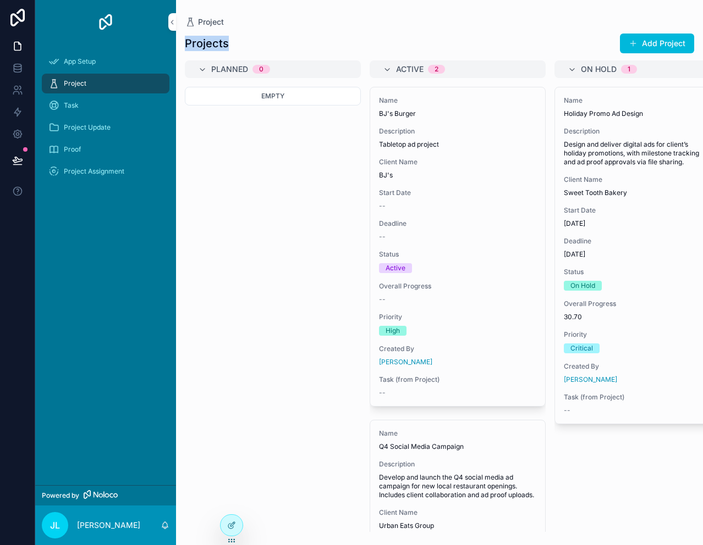
click at [232, 42] on div "Projects Add Project" at bounding box center [439, 43] width 509 height 21
drag, startPoint x: 232, startPoint y: 42, endPoint x: 184, endPoint y: 46, distance: 48.5
click at [184, 46] on div "Projects Add Project" at bounding box center [439, 43] width 527 height 21
click at [211, 43] on h1 "Projects" at bounding box center [207, 43] width 44 height 15
click at [217, 21] on span "Project" at bounding box center [211, 21] width 26 height 11
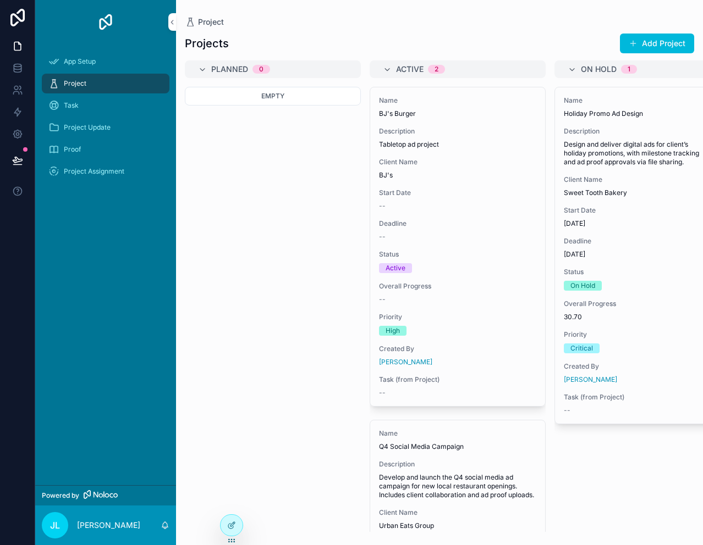
click at [571, 69] on icon "scrollable content" at bounding box center [571, 69] width 9 height 9
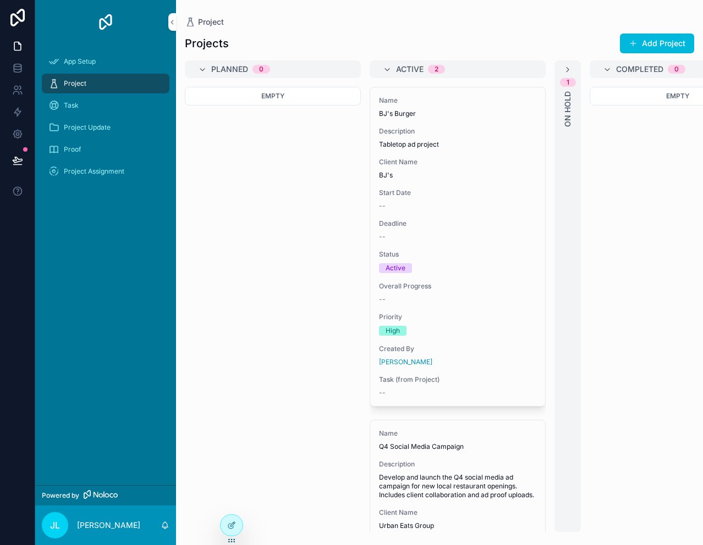
click at [571, 69] on icon "scrollable content" at bounding box center [567, 69] width 9 height 9
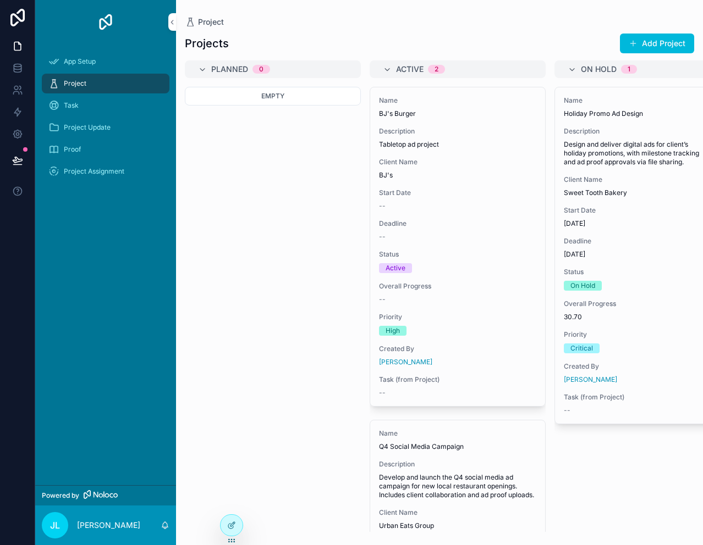
click at [613, 102] on span "Name" at bounding box center [642, 100] width 157 height 9
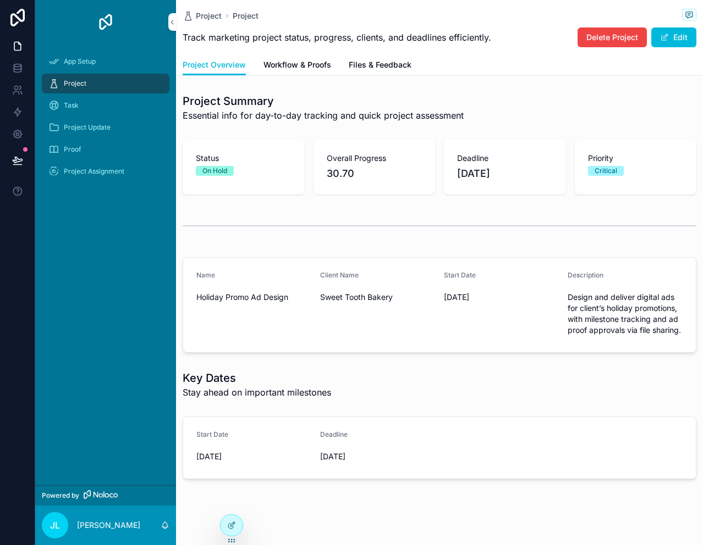
click at [612, 36] on span "Delete Project" at bounding box center [612, 37] width 52 height 11
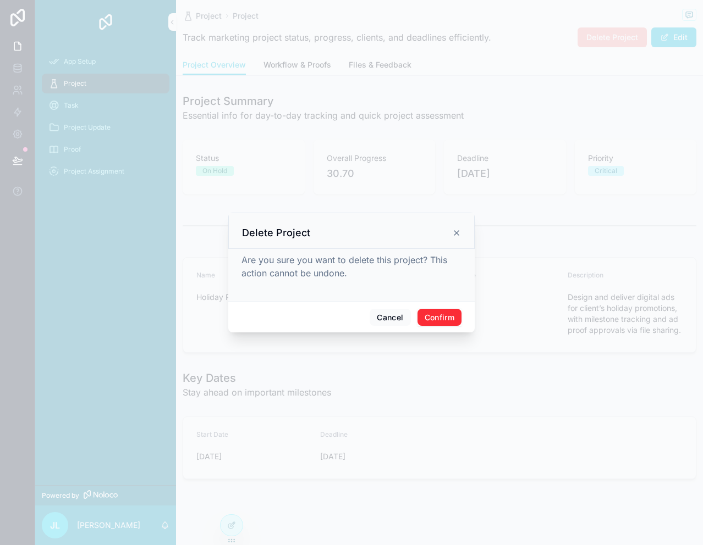
click at [444, 314] on button "Confirm" at bounding box center [439, 318] width 44 height 18
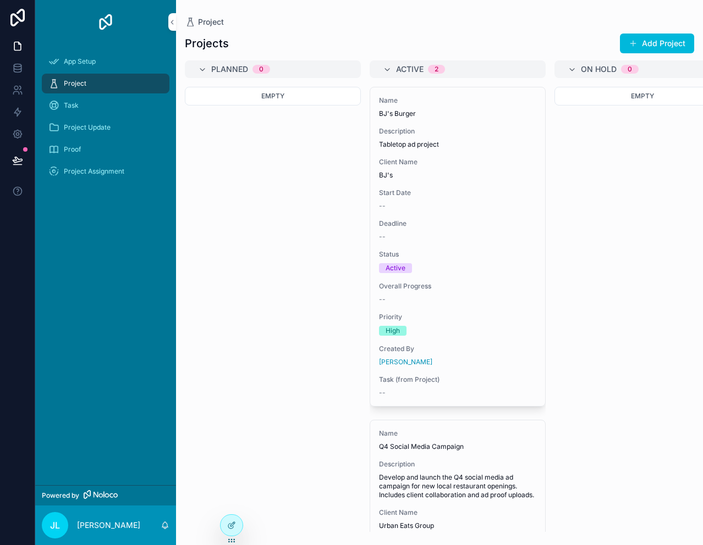
click at [568, 68] on icon "scrollable content" at bounding box center [571, 69] width 9 height 9
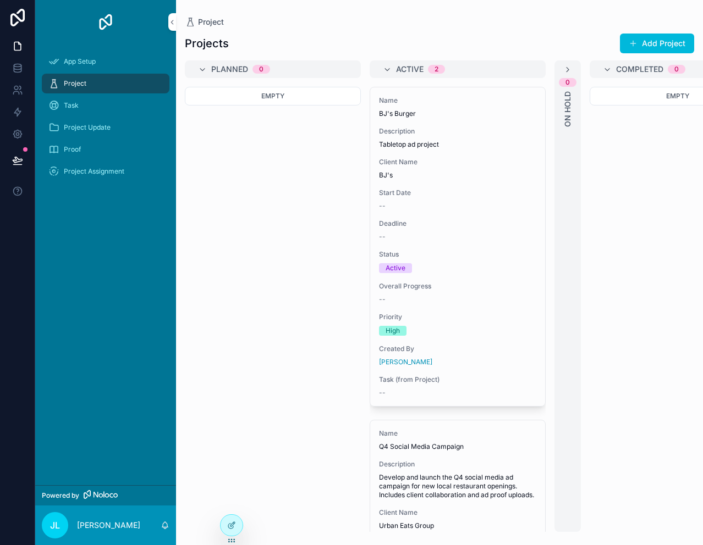
click at [605, 70] on icon "scrollable content" at bounding box center [607, 69] width 9 height 9
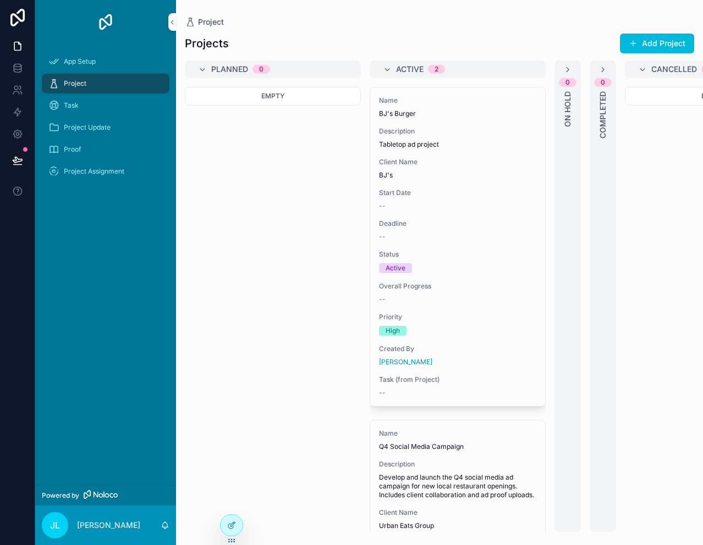
click at [638, 67] on icon "scrollable content" at bounding box center [642, 69] width 9 height 9
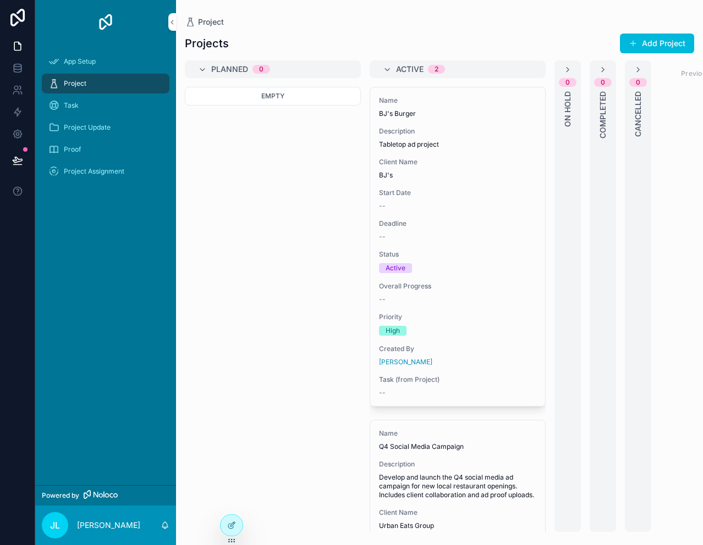
click at [240, 69] on span "Planned" at bounding box center [229, 69] width 37 height 11
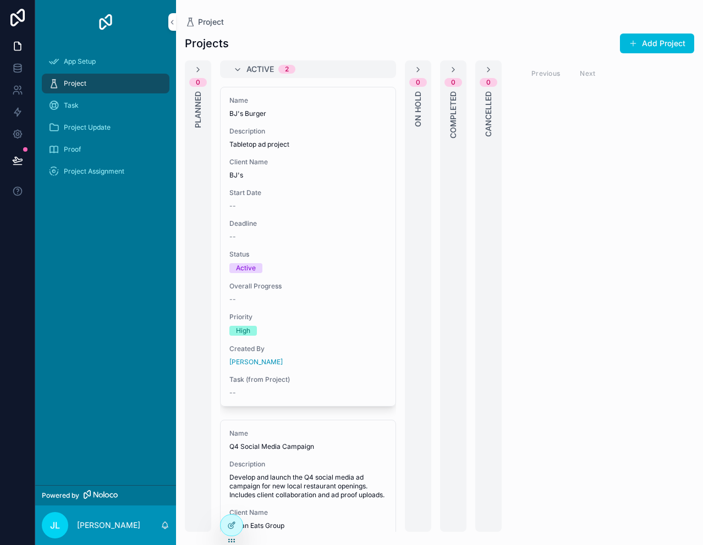
click at [201, 70] on icon "scrollable content" at bounding box center [198, 69] width 9 height 9
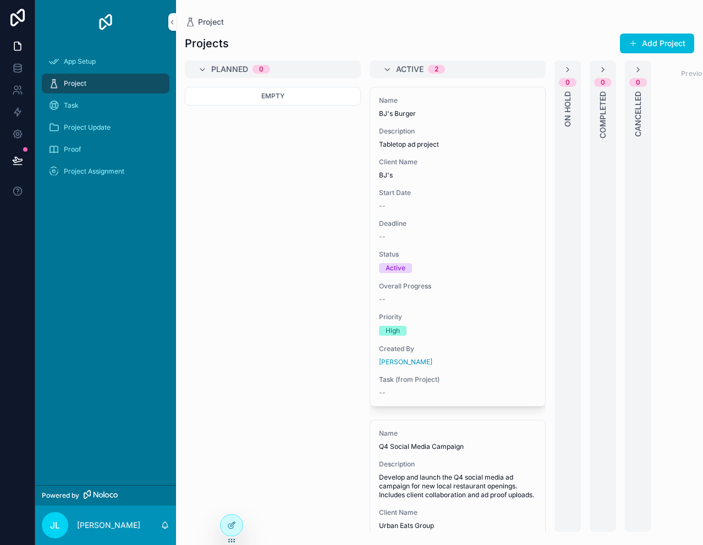
click at [198, 69] on icon "scrollable content" at bounding box center [202, 69] width 9 height 9
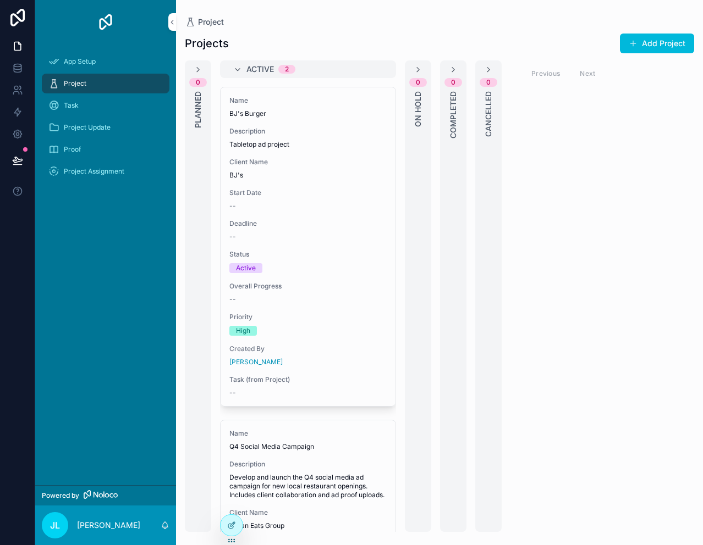
click at [196, 93] on span "Planned" at bounding box center [197, 109] width 11 height 37
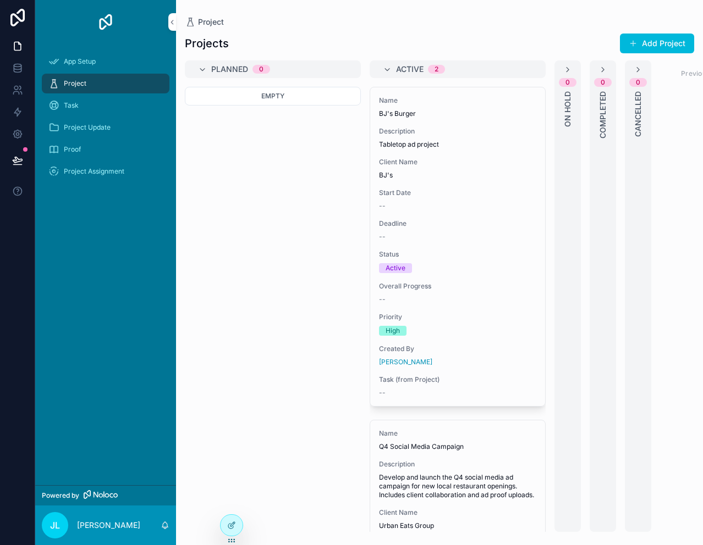
click at [237, 71] on span "Planned" at bounding box center [229, 69] width 37 height 11
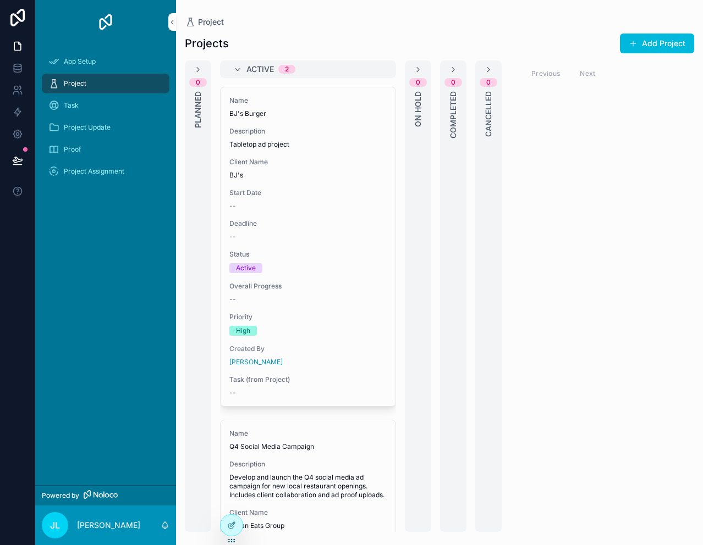
click at [200, 100] on span "Planned" at bounding box center [197, 109] width 11 height 37
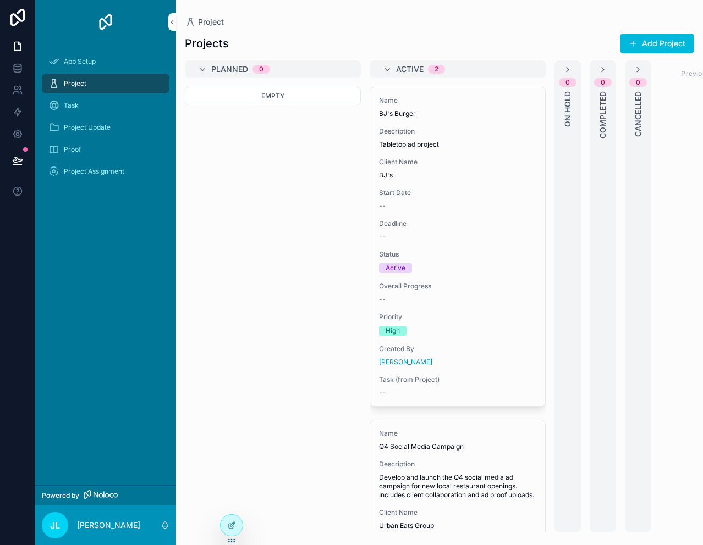
click at [277, 97] on span "Empty" at bounding box center [272, 96] width 23 height 8
click at [286, 371] on div "Empty" at bounding box center [273, 309] width 176 height 445
click at [243, 68] on span "Planned" at bounding box center [229, 69] width 37 height 11
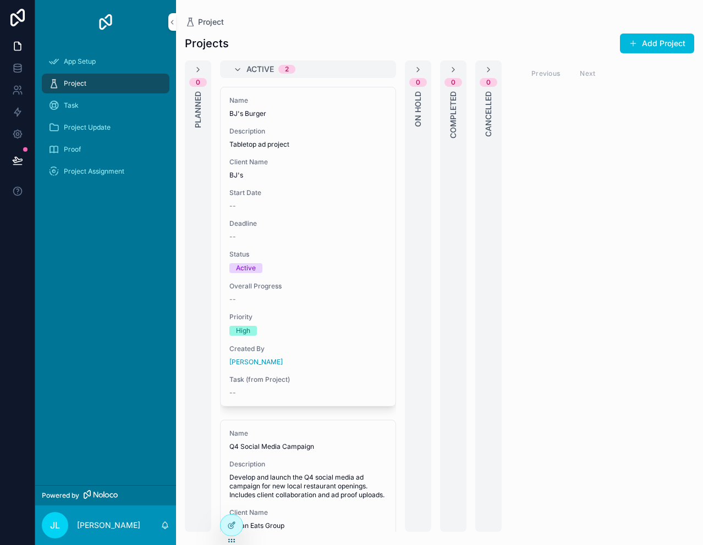
click at [201, 106] on span "Planned" at bounding box center [197, 109] width 11 height 37
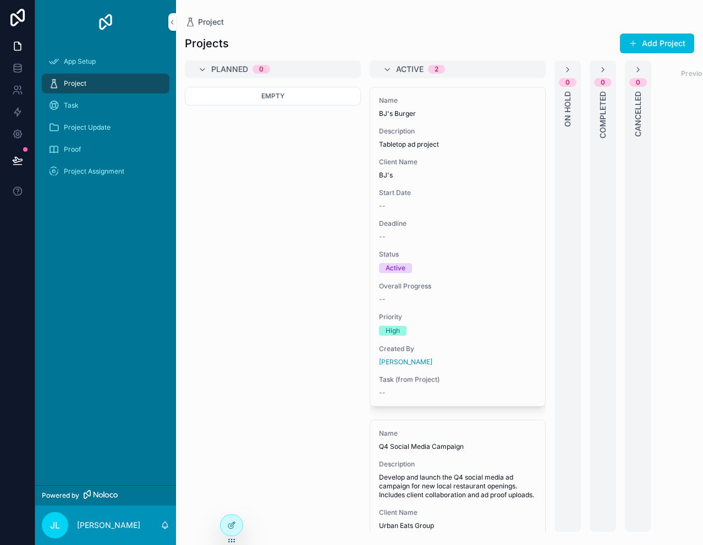
click at [275, 101] on div "Empty" at bounding box center [273, 96] width 176 height 19
click at [666, 44] on button "Add Project" at bounding box center [657, 44] width 74 height 20
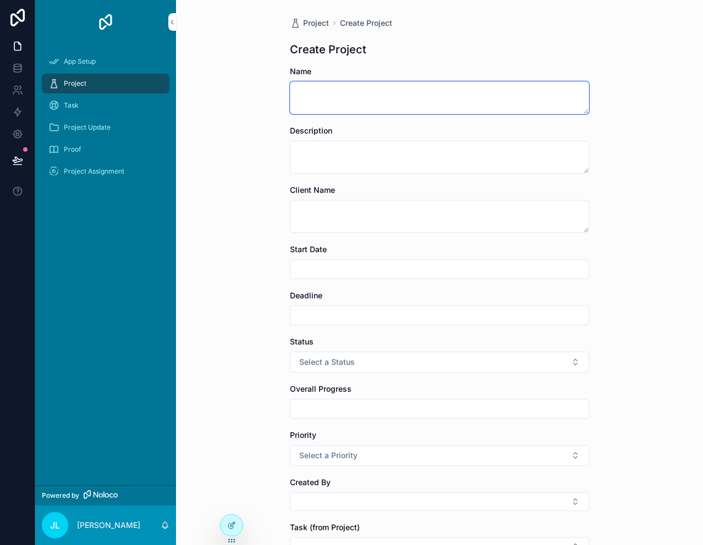
click at [343, 100] on textarea "scrollable content" at bounding box center [439, 97] width 299 height 33
type textarea "**********"
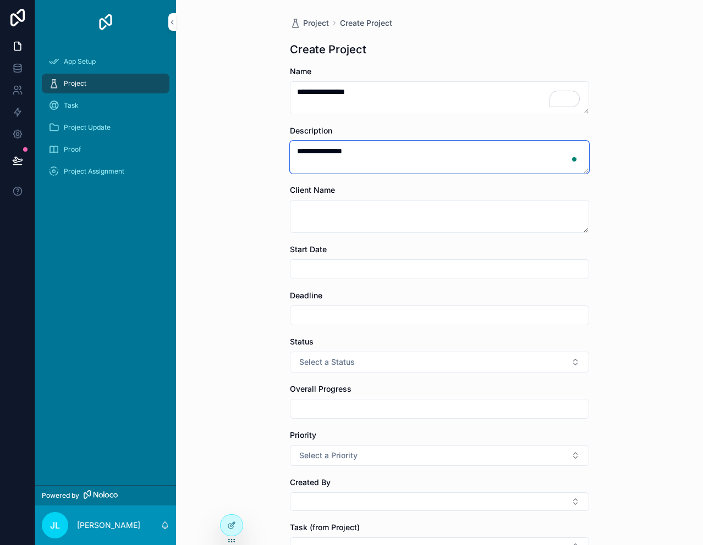
type textarea "**********"
click at [362, 269] on input "scrollable content" at bounding box center [439, 269] width 298 height 15
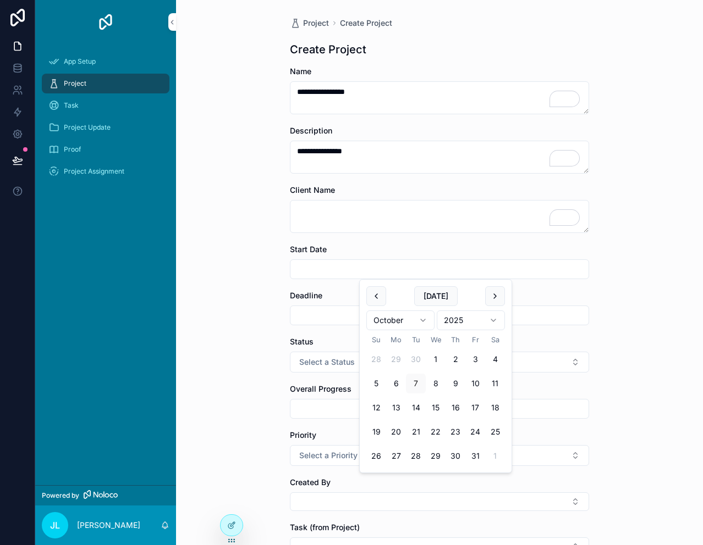
click at [455, 361] on button "2" at bounding box center [455, 360] width 20 height 20
type input "*********"
click at [315, 360] on span "Select a Status" at bounding box center [327, 362] width 56 height 11
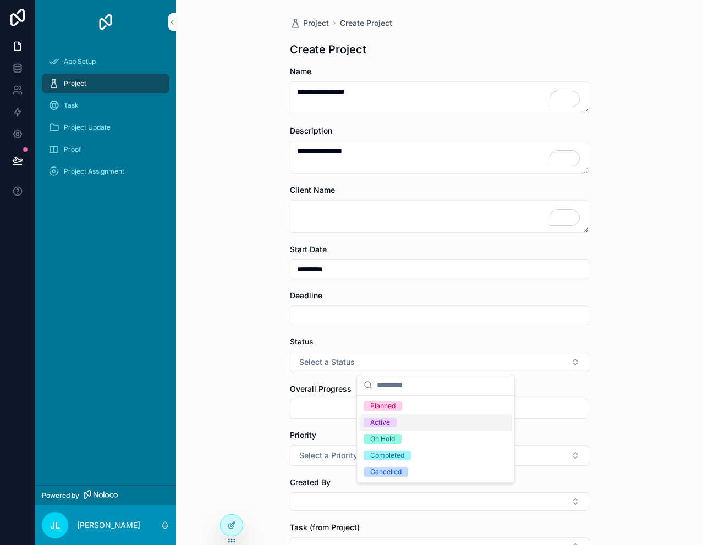
click at [383, 424] on div "Active" at bounding box center [380, 423] width 20 height 10
click at [350, 407] on input "scrollable content" at bounding box center [439, 408] width 298 height 15
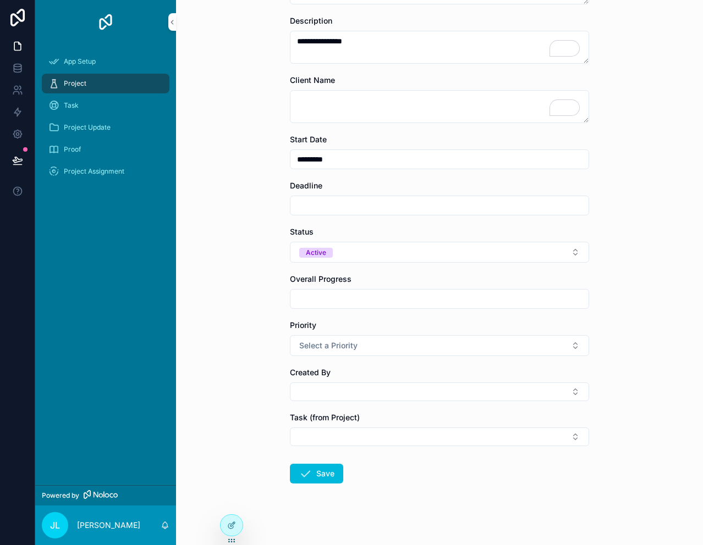
scroll to position [119, 0]
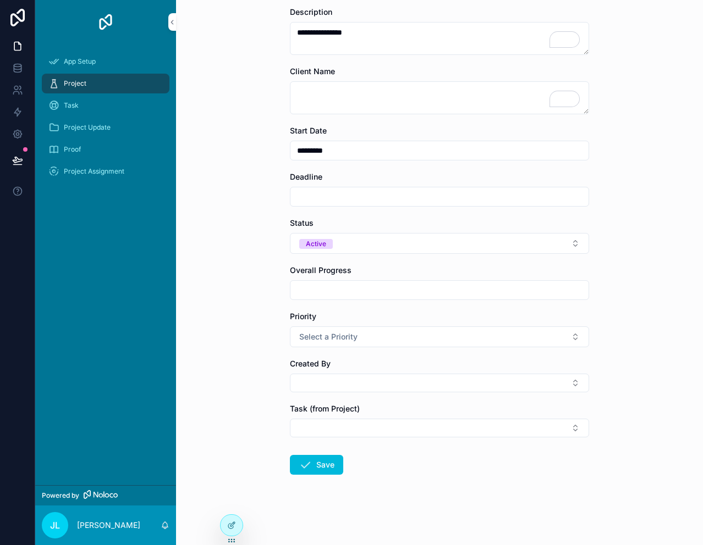
click at [391, 339] on button "Select a Priority" at bounding box center [439, 337] width 299 height 21
click at [355, 338] on button "Select a Priority" at bounding box center [439, 337] width 299 height 21
click at [333, 382] on button "Select Button" at bounding box center [439, 383] width 299 height 19
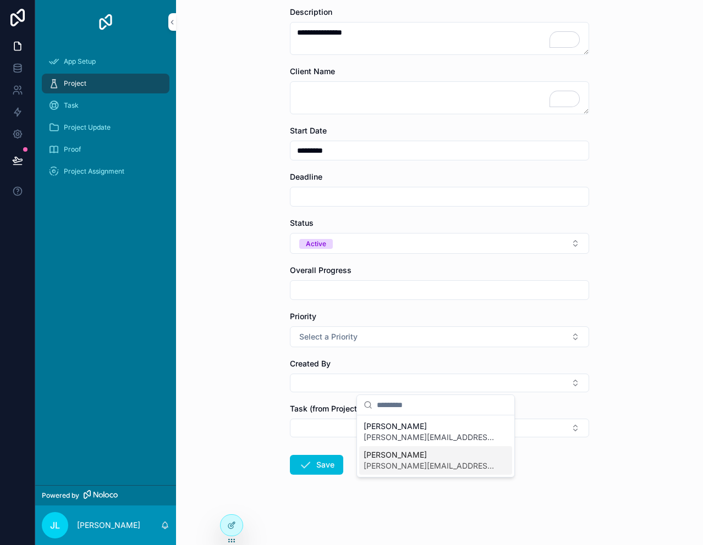
click at [400, 461] on span "[PERSON_NAME][EMAIL_ADDRESS][DOMAIN_NAME]" at bounding box center [428, 466] width 131 height 11
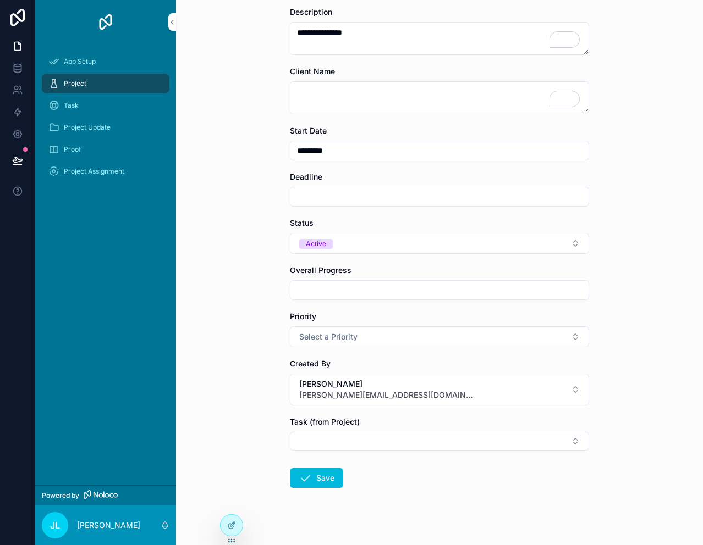
click at [344, 440] on button "Select Button" at bounding box center [439, 441] width 299 height 19
click at [363, 436] on button "Select Button" at bounding box center [439, 441] width 299 height 19
click at [323, 479] on button "Save" at bounding box center [316, 478] width 53 height 20
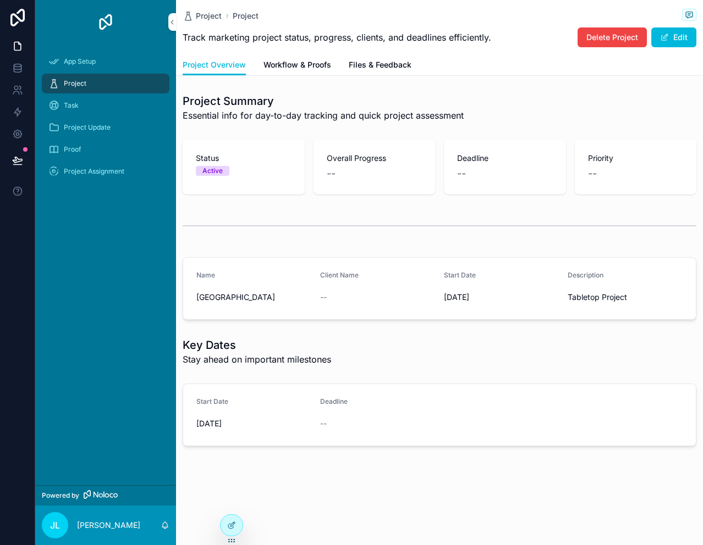
click at [80, 84] on span "Project" at bounding box center [75, 83] width 23 height 9
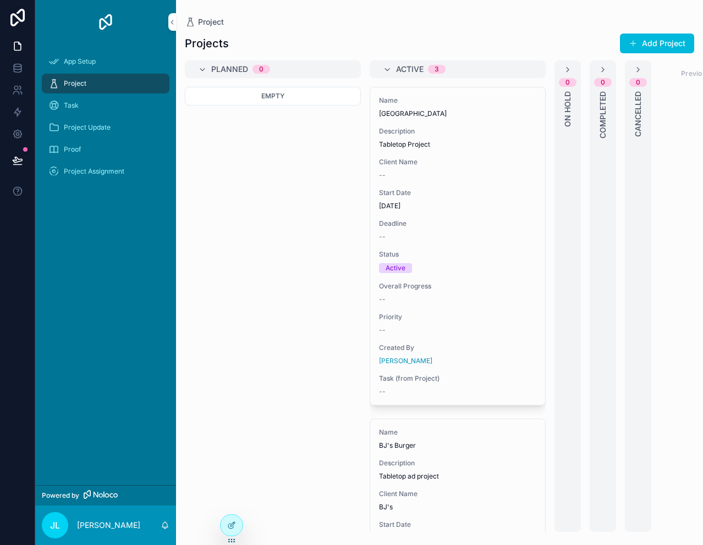
click at [568, 97] on span "On Hold" at bounding box center [567, 109] width 11 height 36
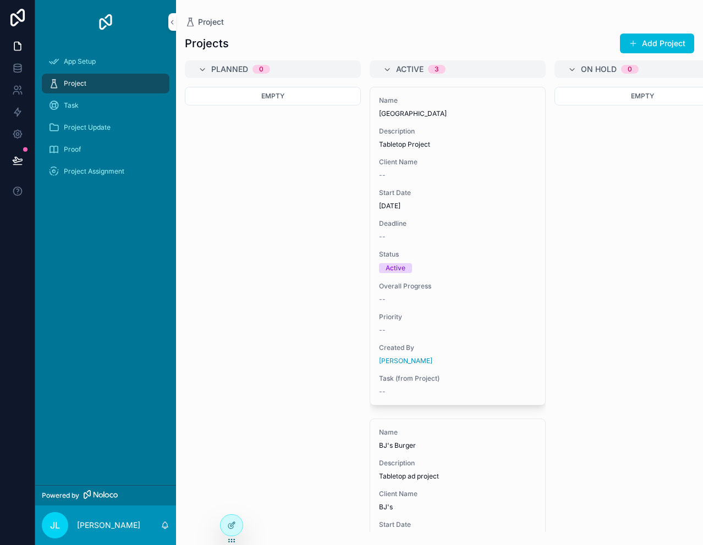
click at [570, 70] on icon "scrollable content" at bounding box center [571, 69] width 9 height 9
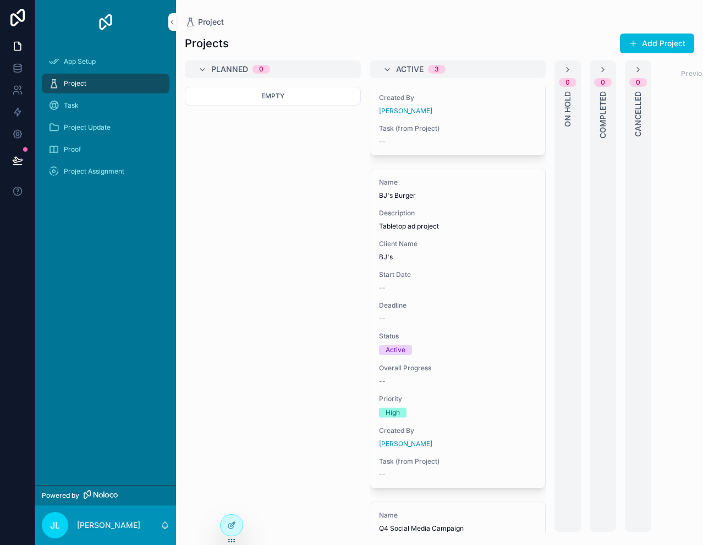
scroll to position [257, 0]
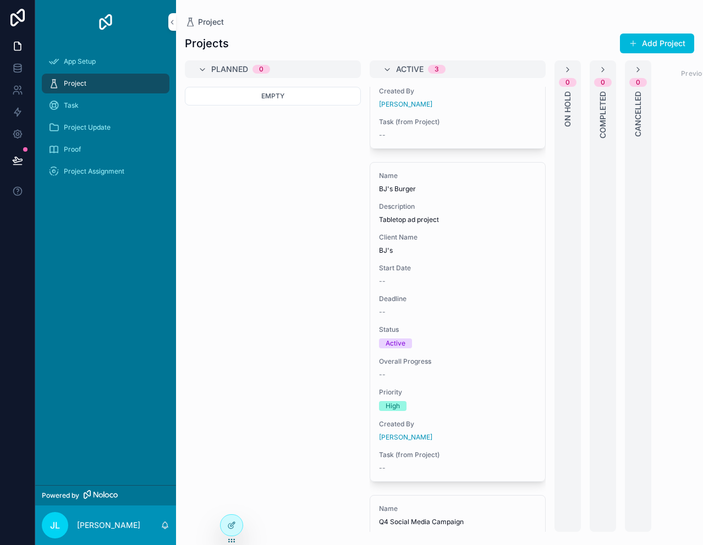
click at [404, 276] on div "Start Date --" at bounding box center [457, 275] width 157 height 22
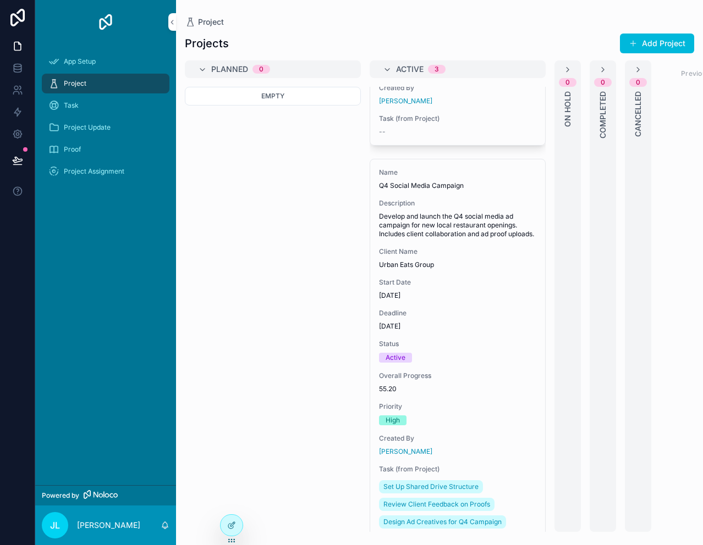
scroll to position [623, 0]
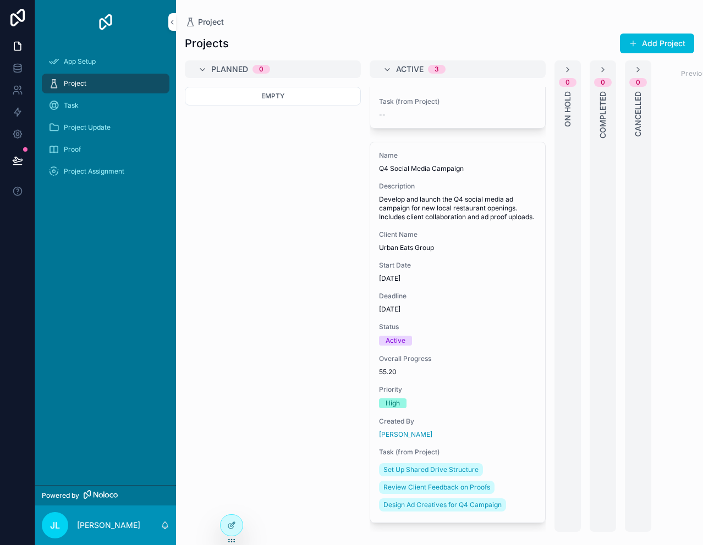
click at [500, 162] on div "Name Q4 Social Media Campaign Description Develop and launch the Q4 social medi…" at bounding box center [457, 332] width 175 height 380
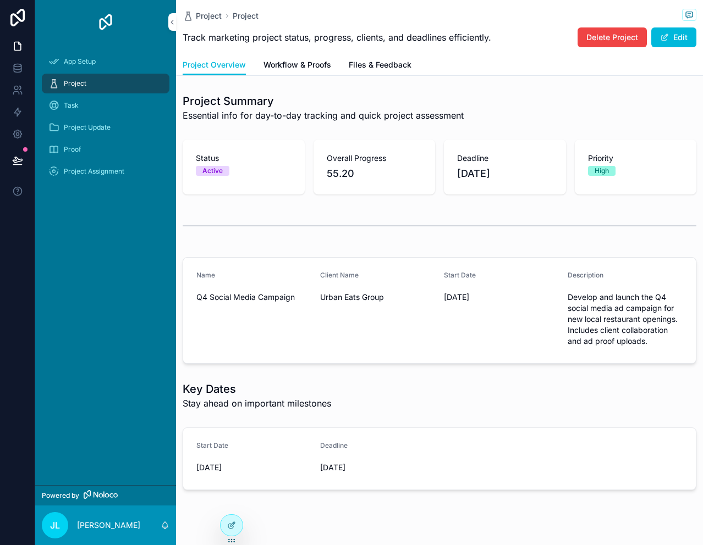
click at [607, 40] on span "Delete Project" at bounding box center [612, 37] width 52 height 11
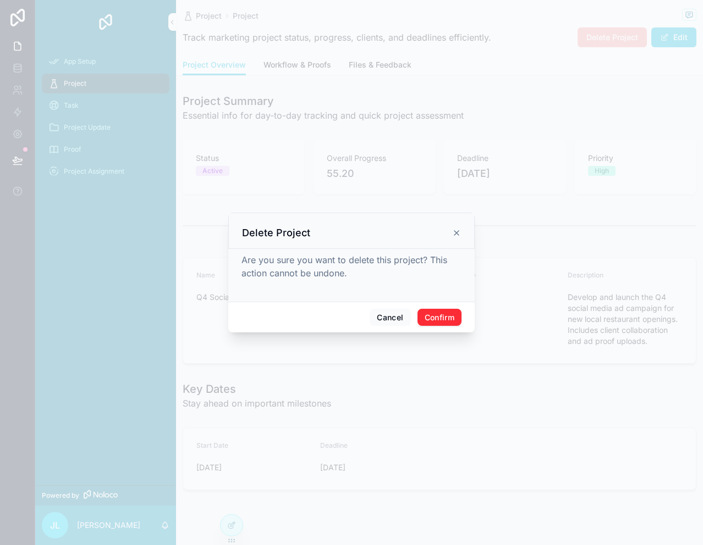
click at [442, 315] on button "Confirm" at bounding box center [439, 318] width 44 height 18
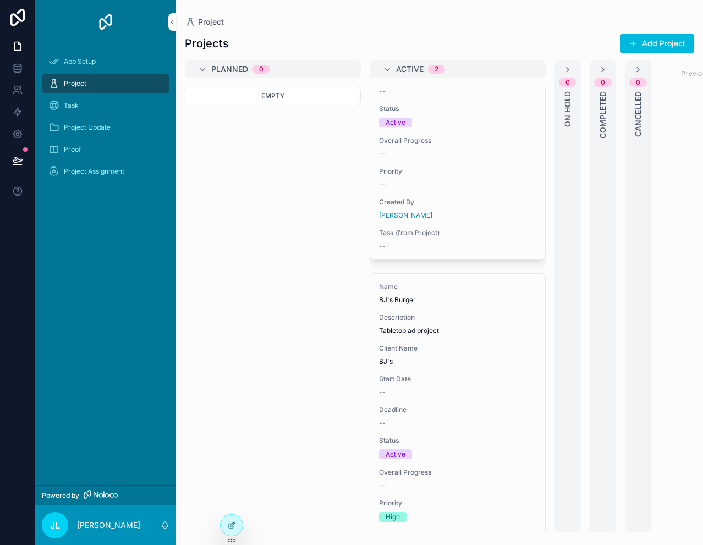
scroll to position [114, 0]
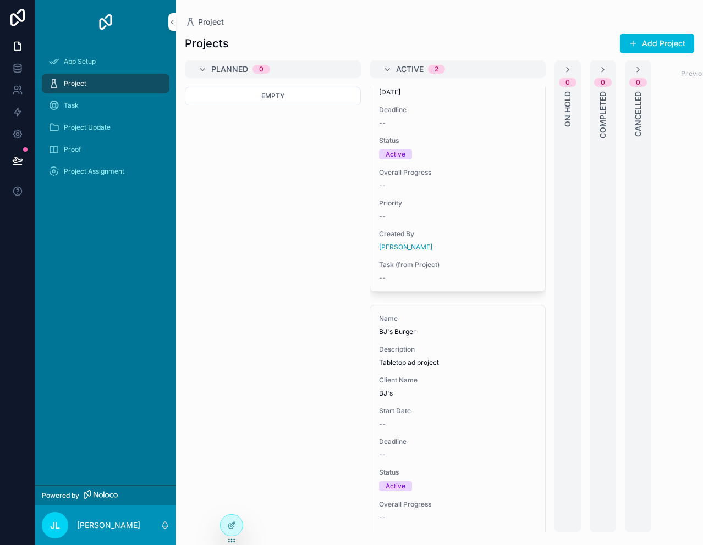
click at [412, 173] on span "Overall Progress" at bounding box center [457, 172] width 157 height 9
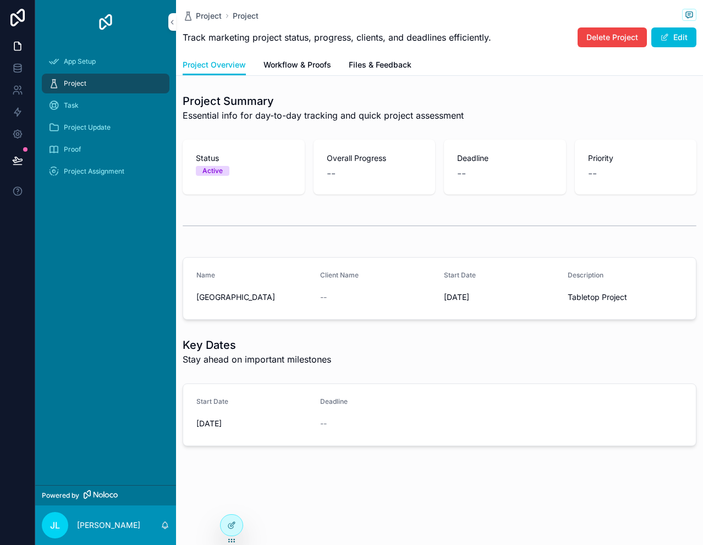
click at [327, 175] on span "--" at bounding box center [331, 173] width 9 height 15
click at [346, 164] on div "Overall Progress --" at bounding box center [375, 167] width 96 height 29
